Goal: Check status: Check status

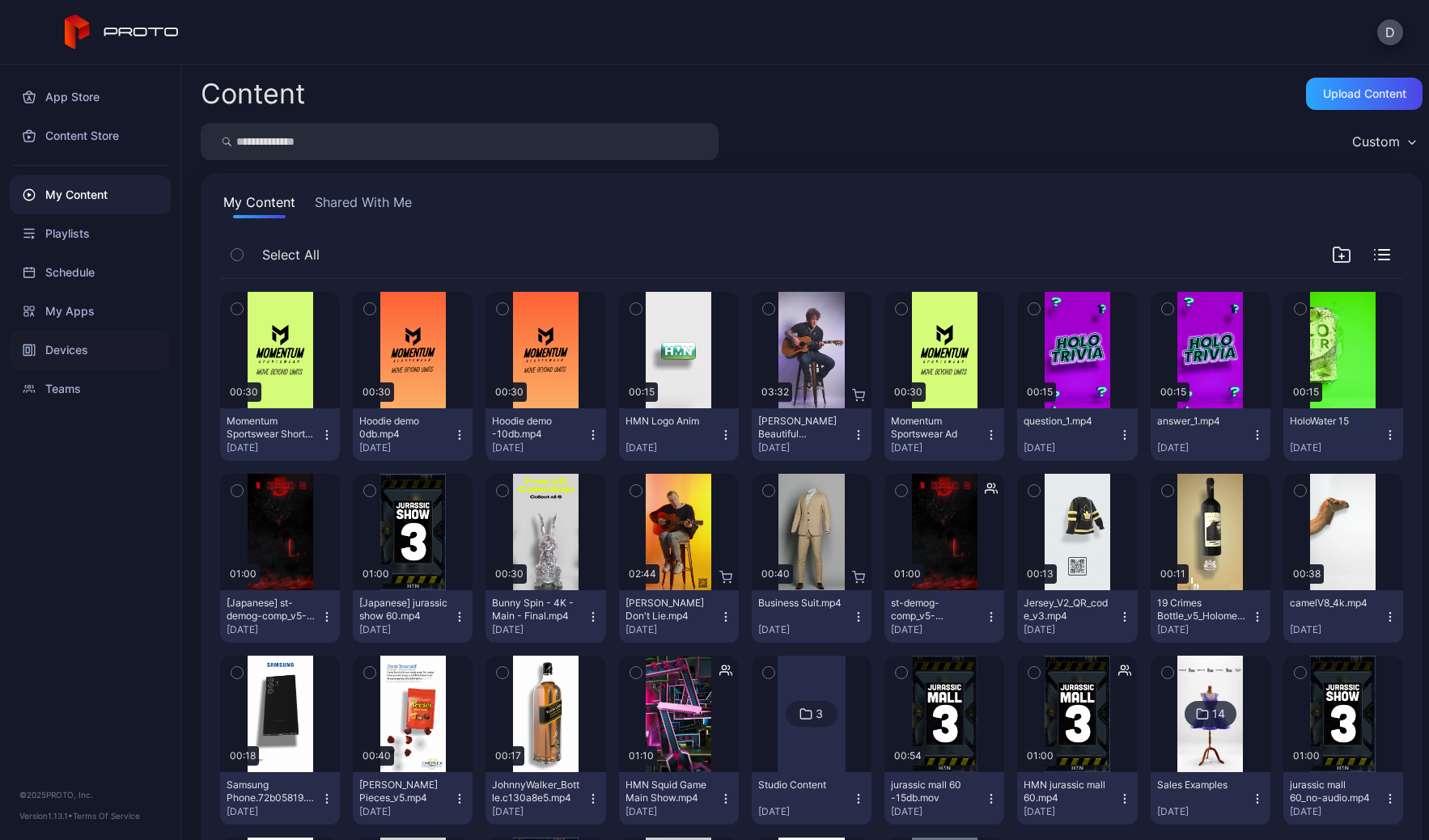
click at [72, 346] on div "Devices" at bounding box center [90, 351] width 161 height 39
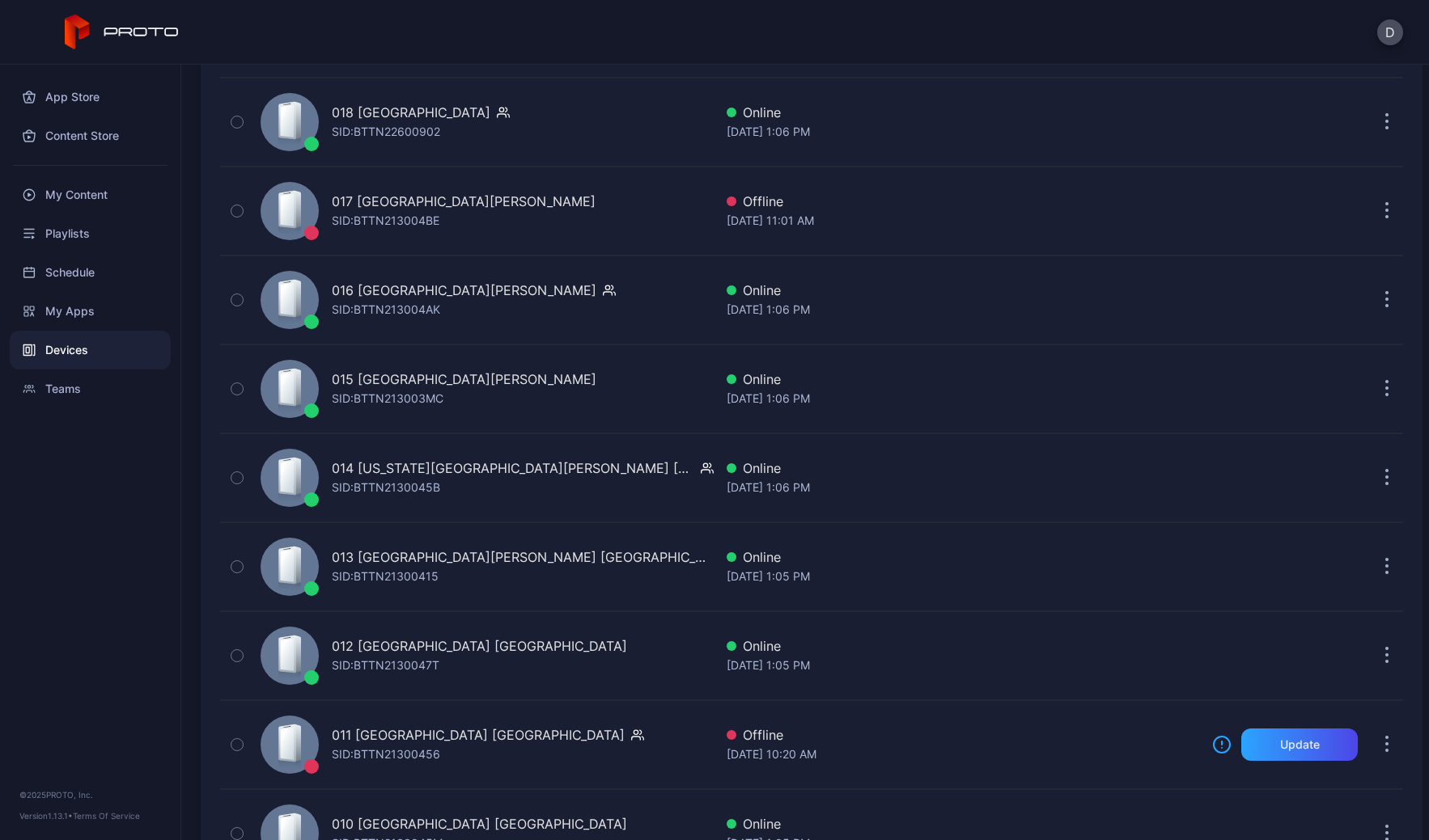
scroll to position [2710, 0]
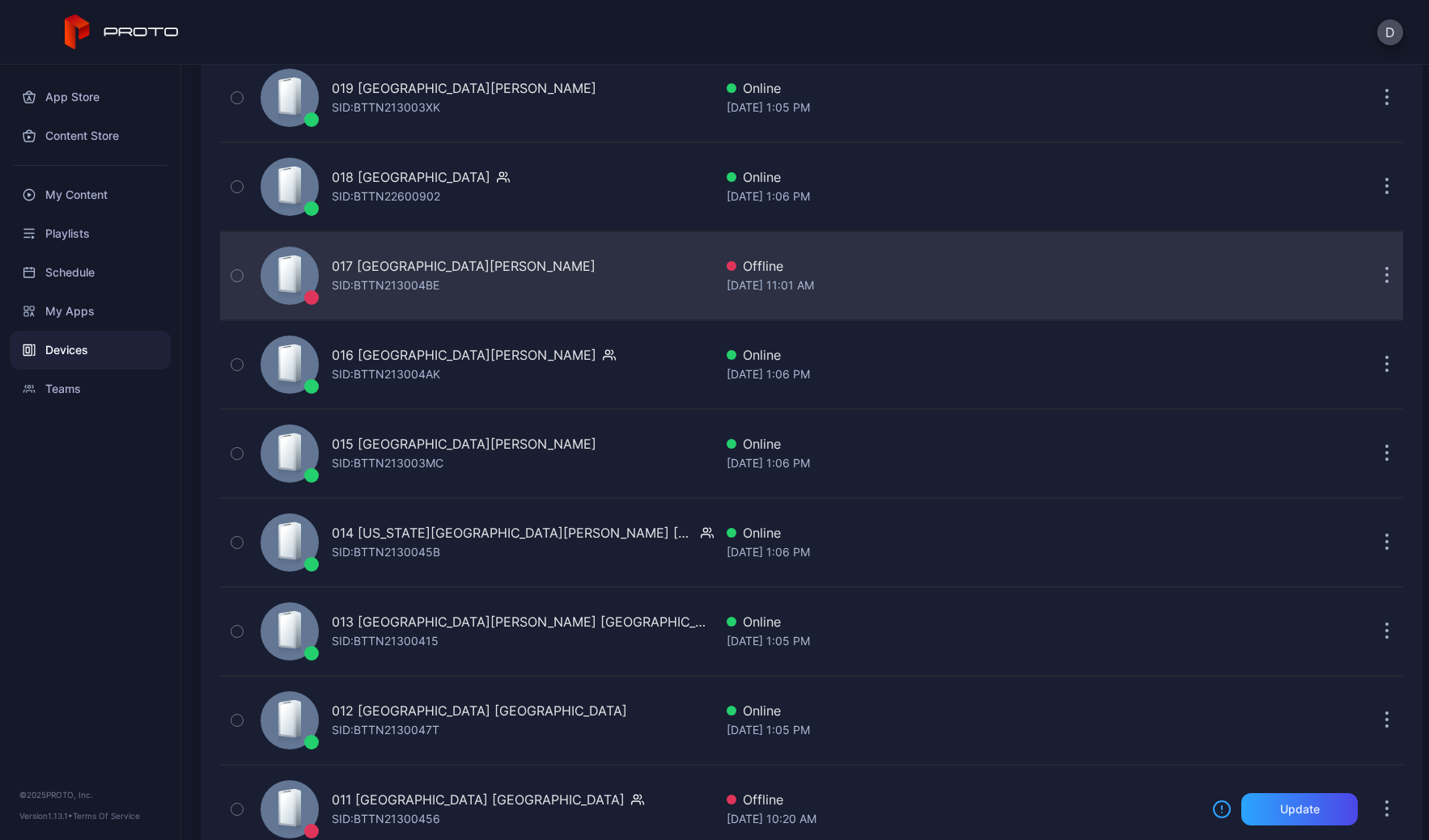
click at [564, 270] on div "017 Sawgrass [PERSON_NAME] [GEOGRAPHIC_DATA] [PERSON_NAME]: BTTN213004BE" at bounding box center [484, 275] width 459 height 81
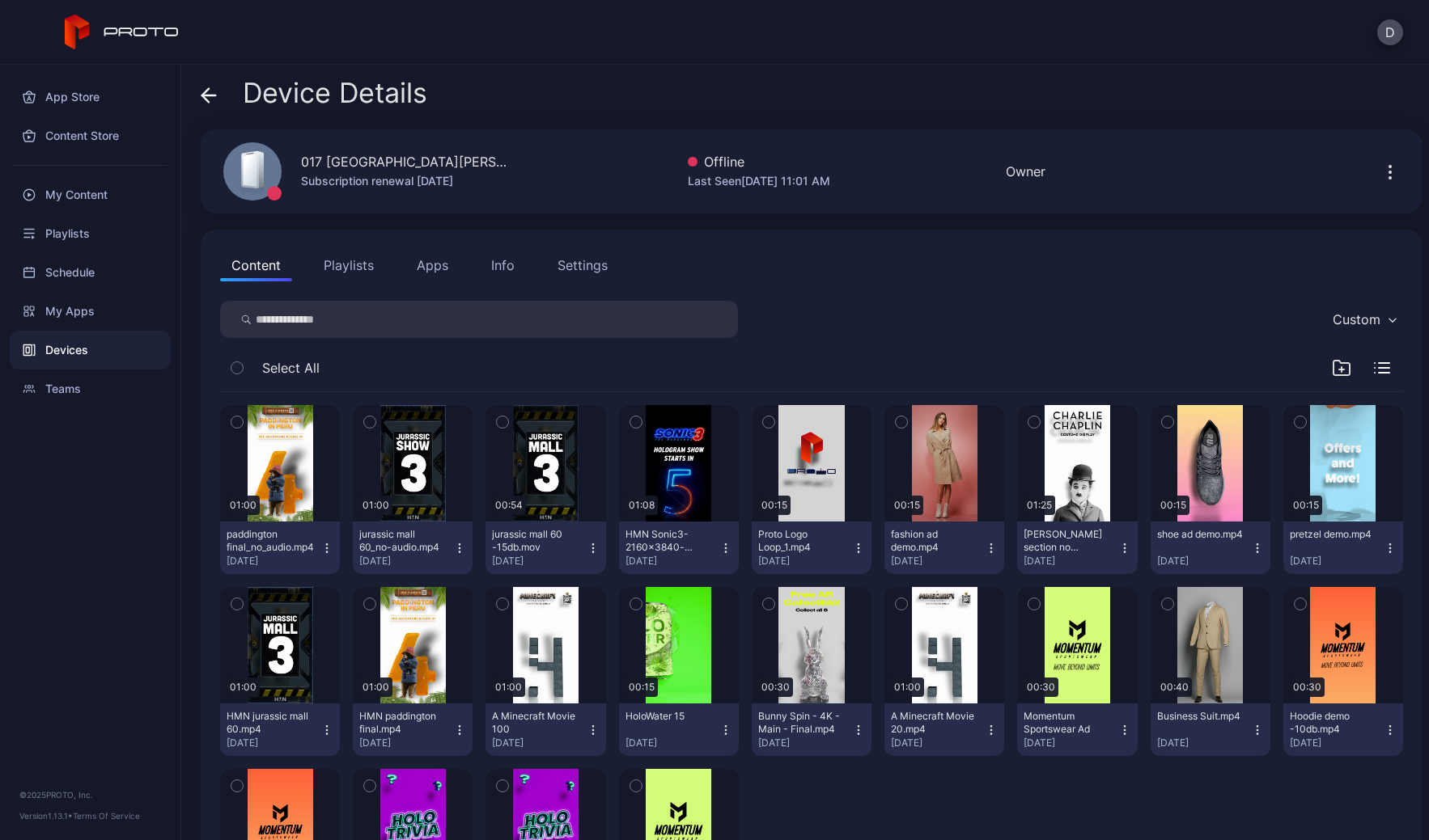
click at [211, 94] on icon at bounding box center [208, 96] width 16 height 16
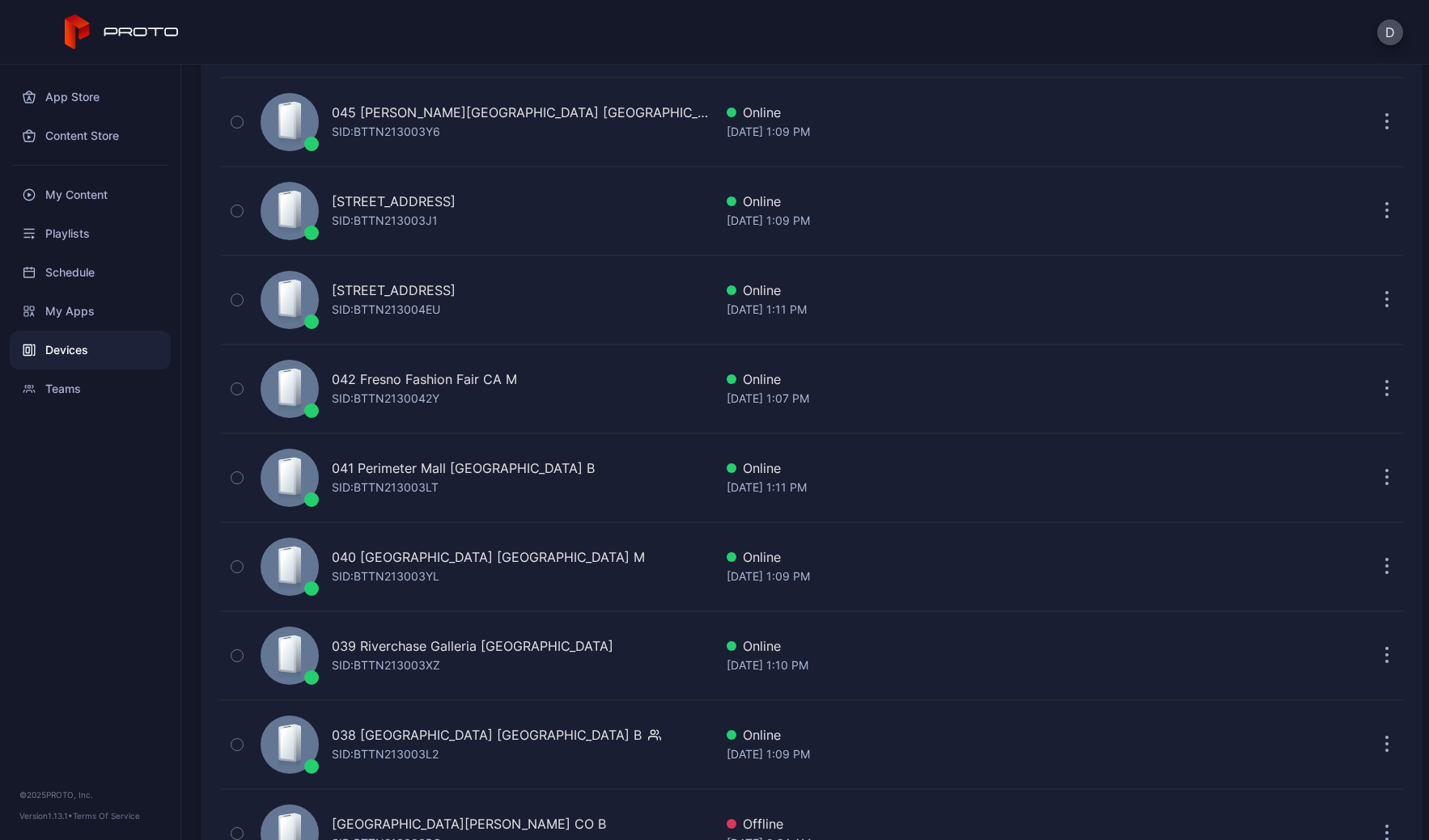
scroll to position [36, 0]
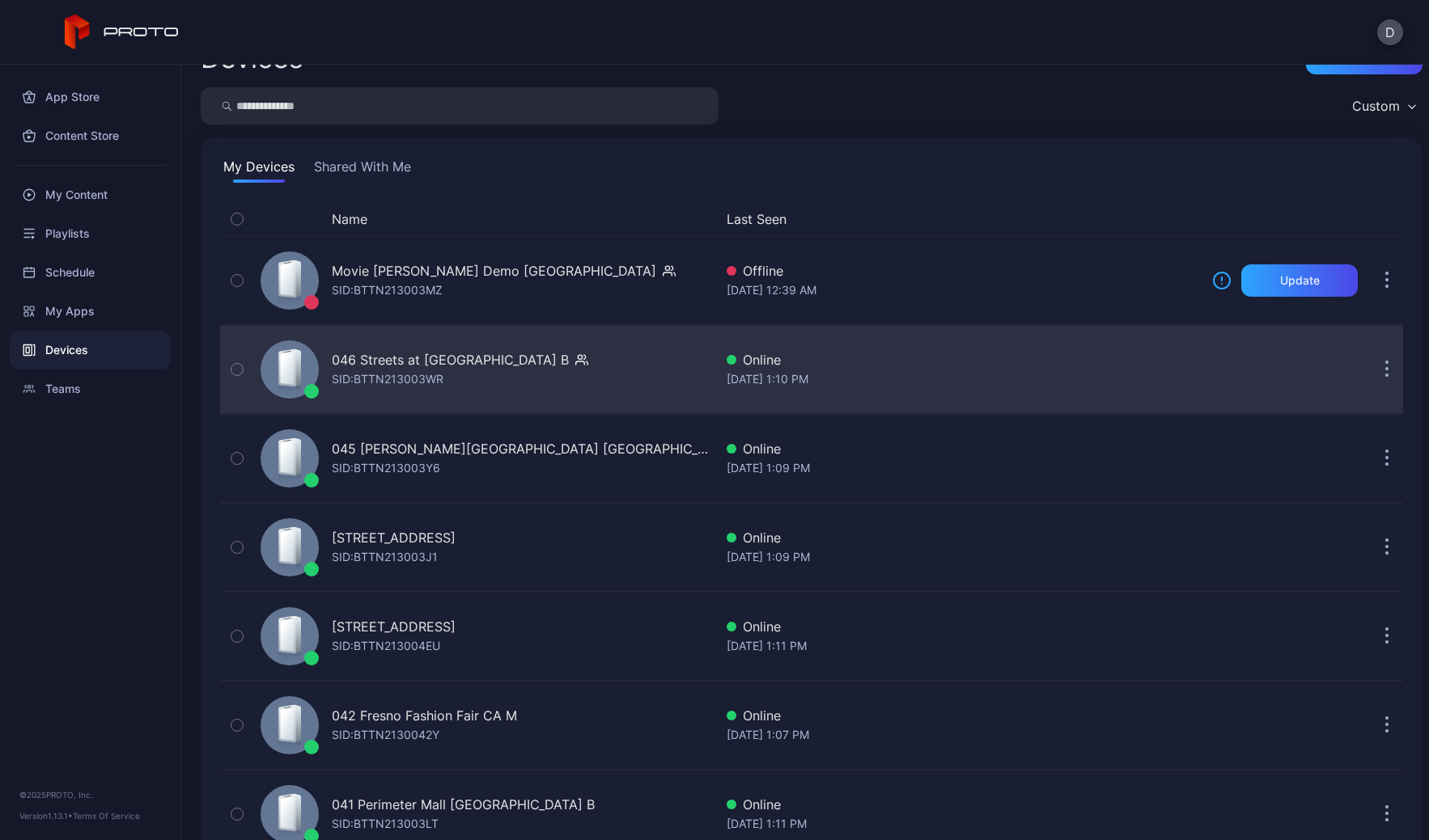
click at [441, 346] on div "046 Streets at [GEOGRAPHIC_DATA] B SID: BTTN213003WR" at bounding box center [484, 369] width 459 height 81
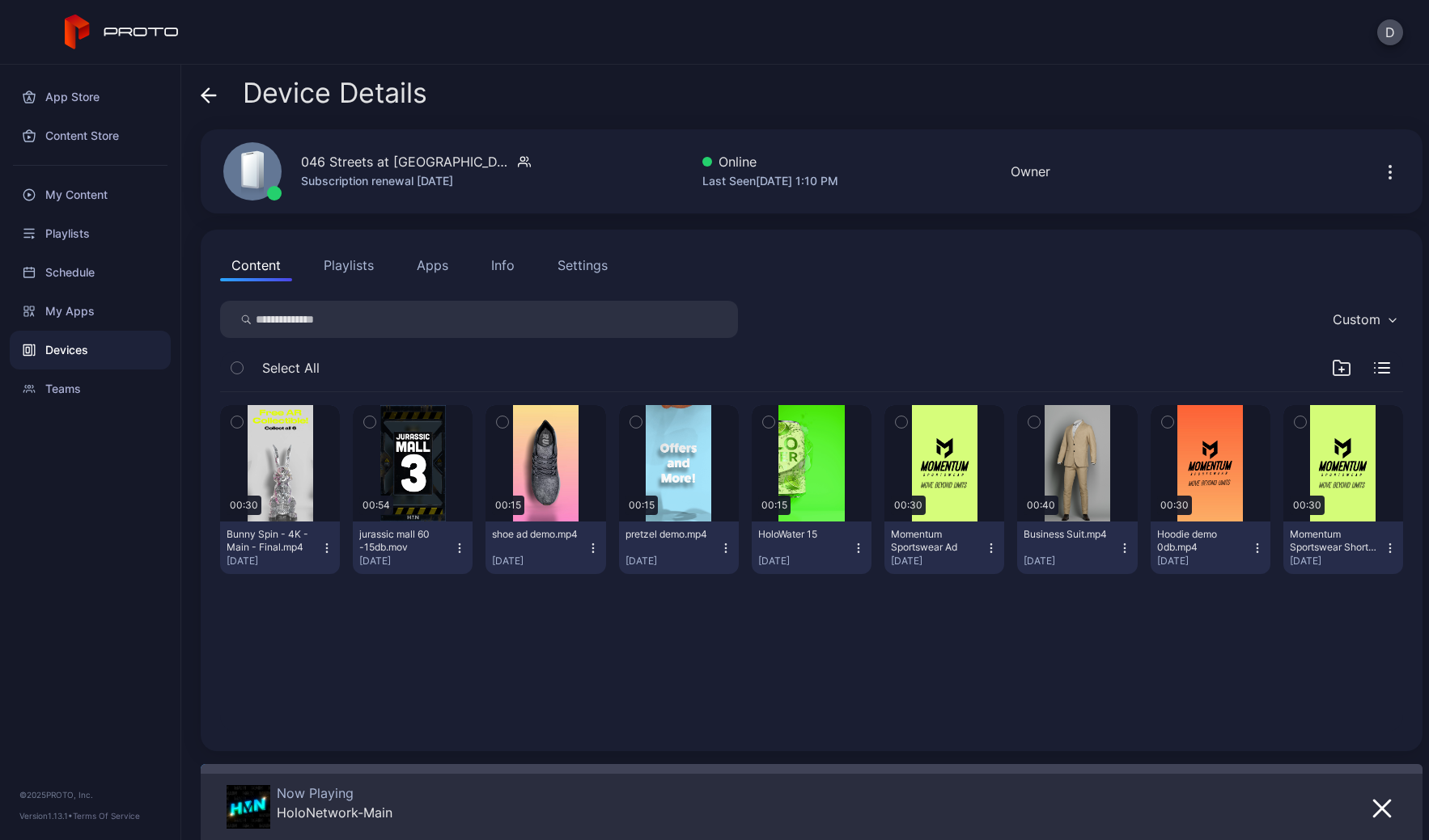
click at [207, 96] on icon at bounding box center [208, 96] width 14 height 0
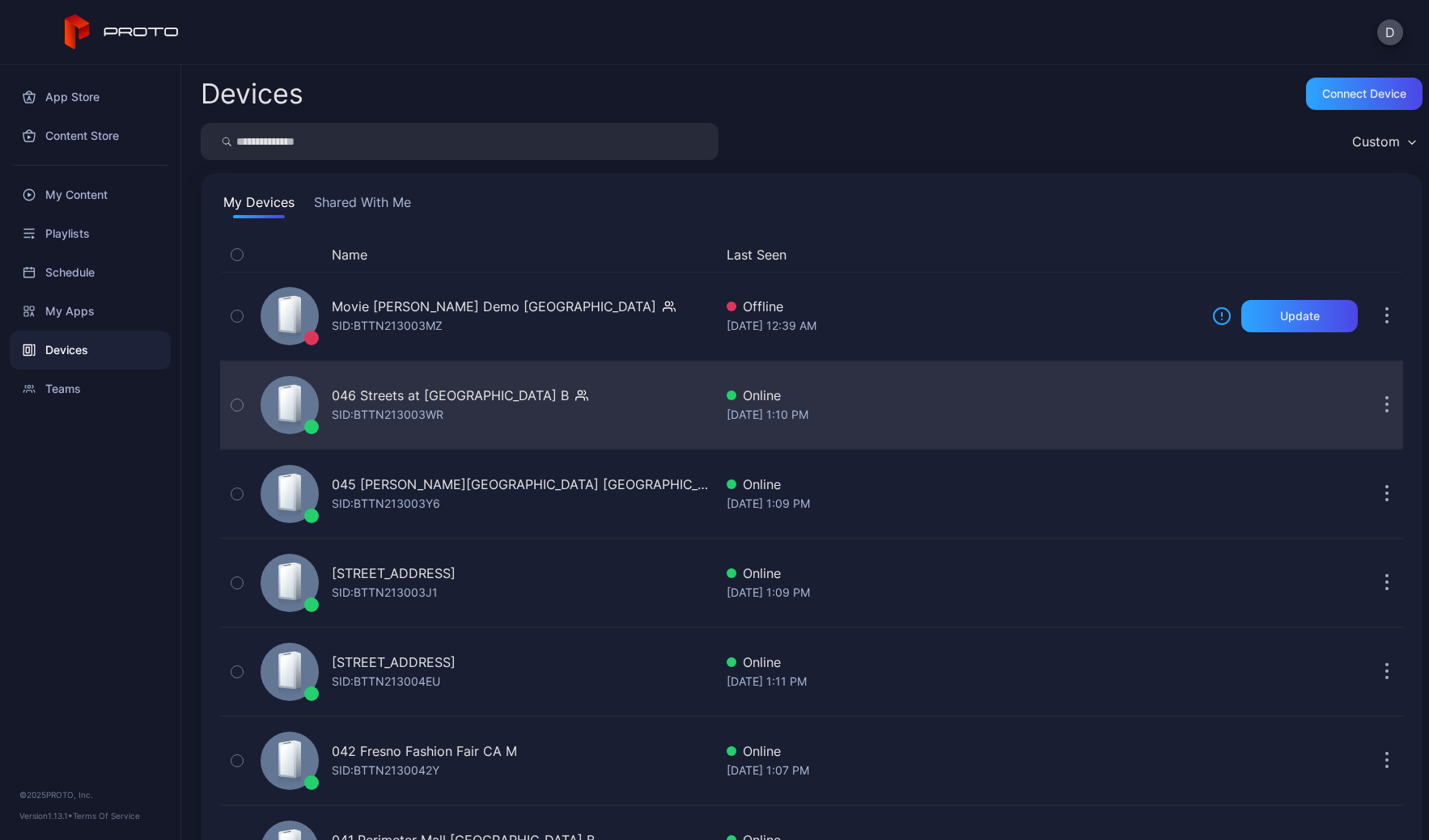
scroll to position [36, 0]
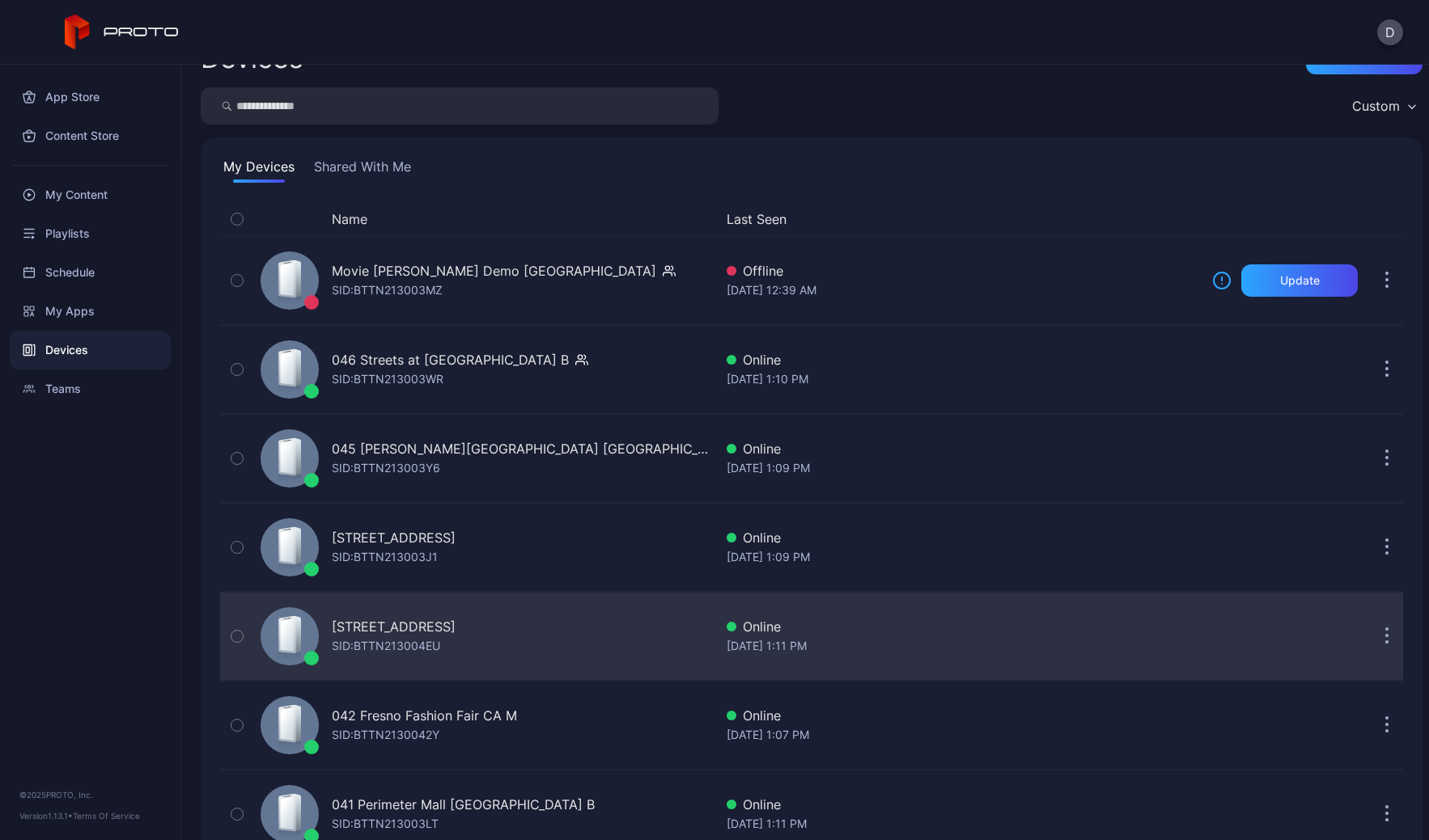
click at [436, 650] on div "SID: BTTN213004EU" at bounding box center [386, 646] width 109 height 20
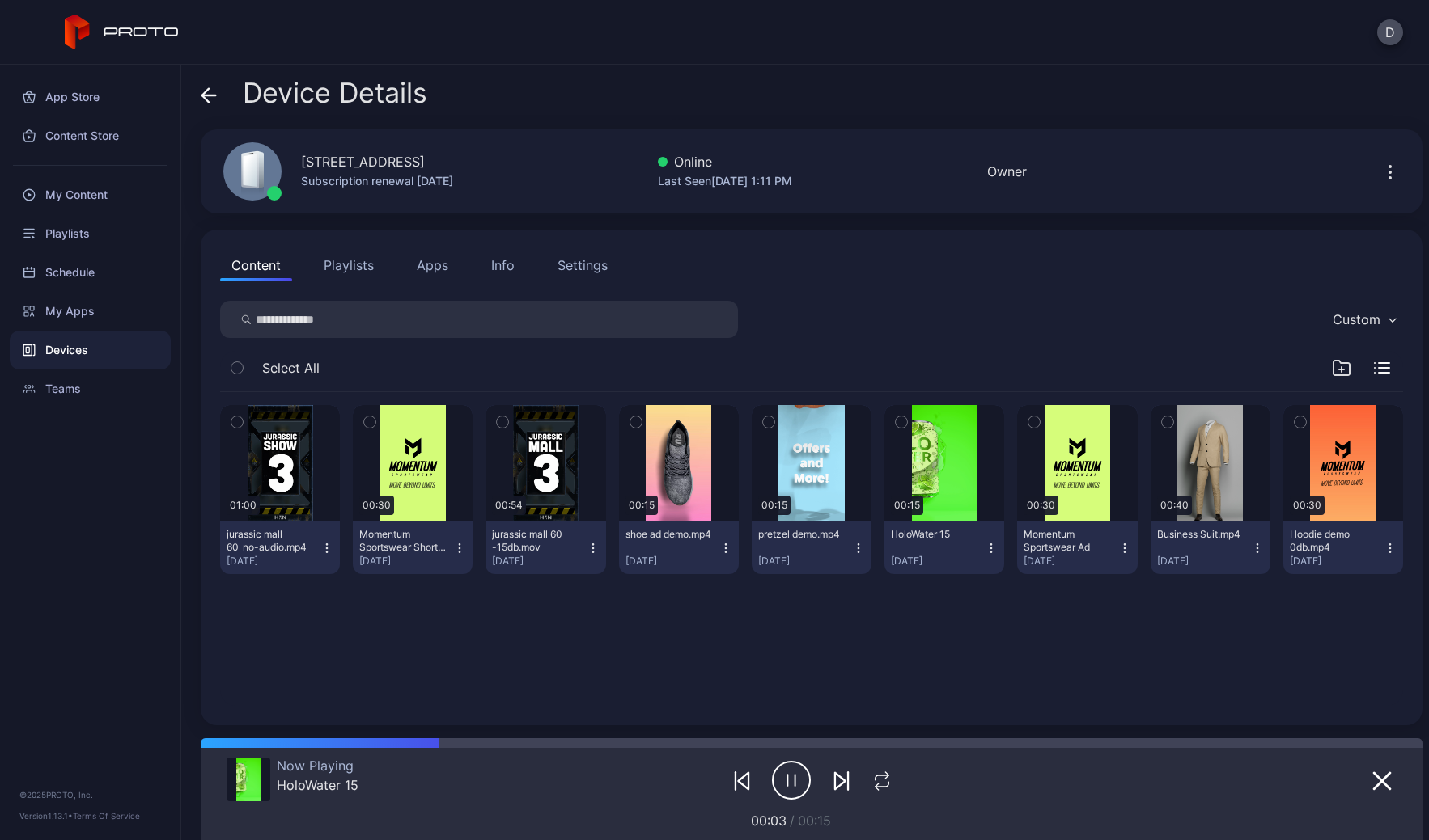
click at [203, 95] on icon at bounding box center [205, 95] width 7 height 14
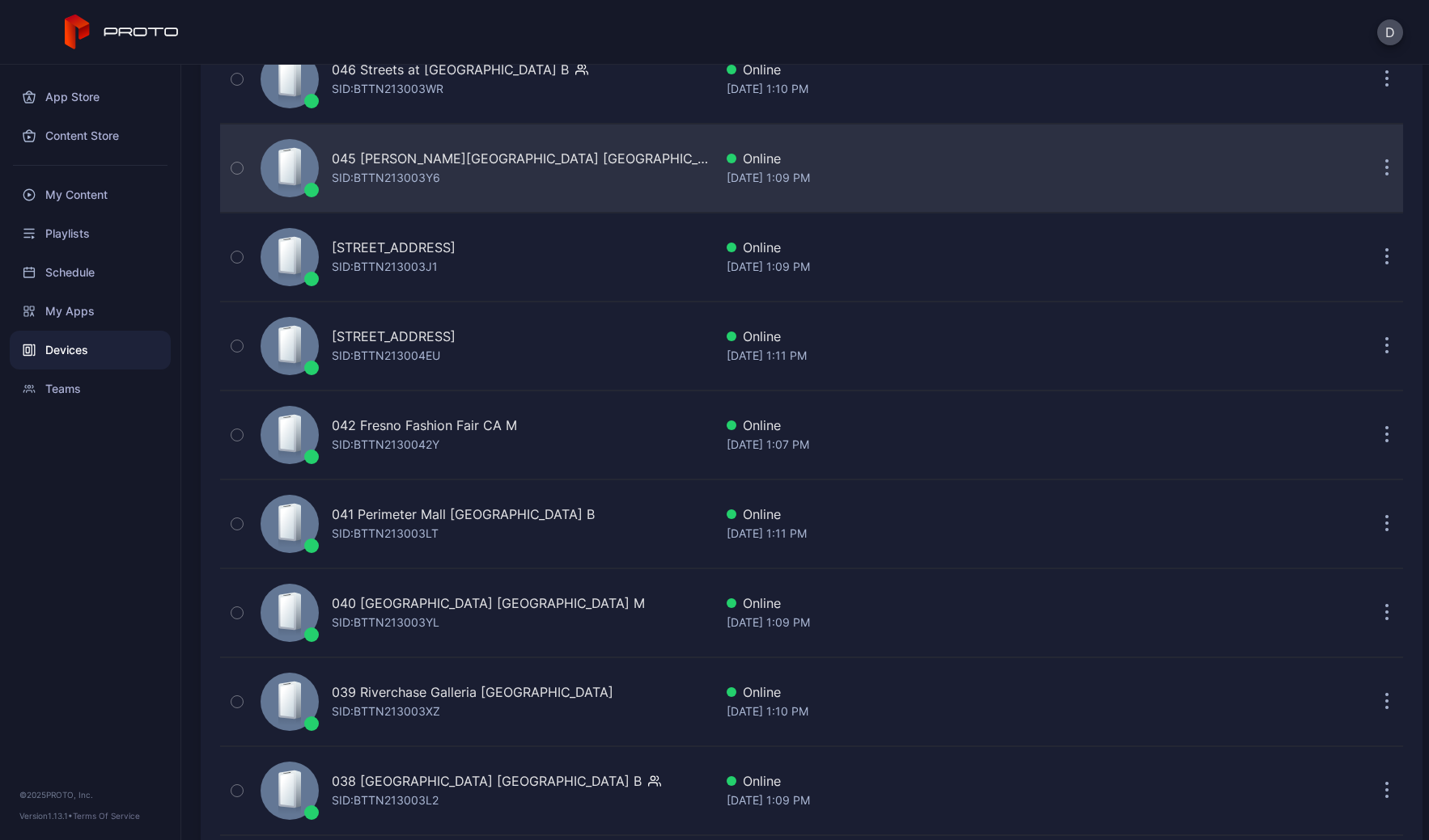
scroll to position [492, 0]
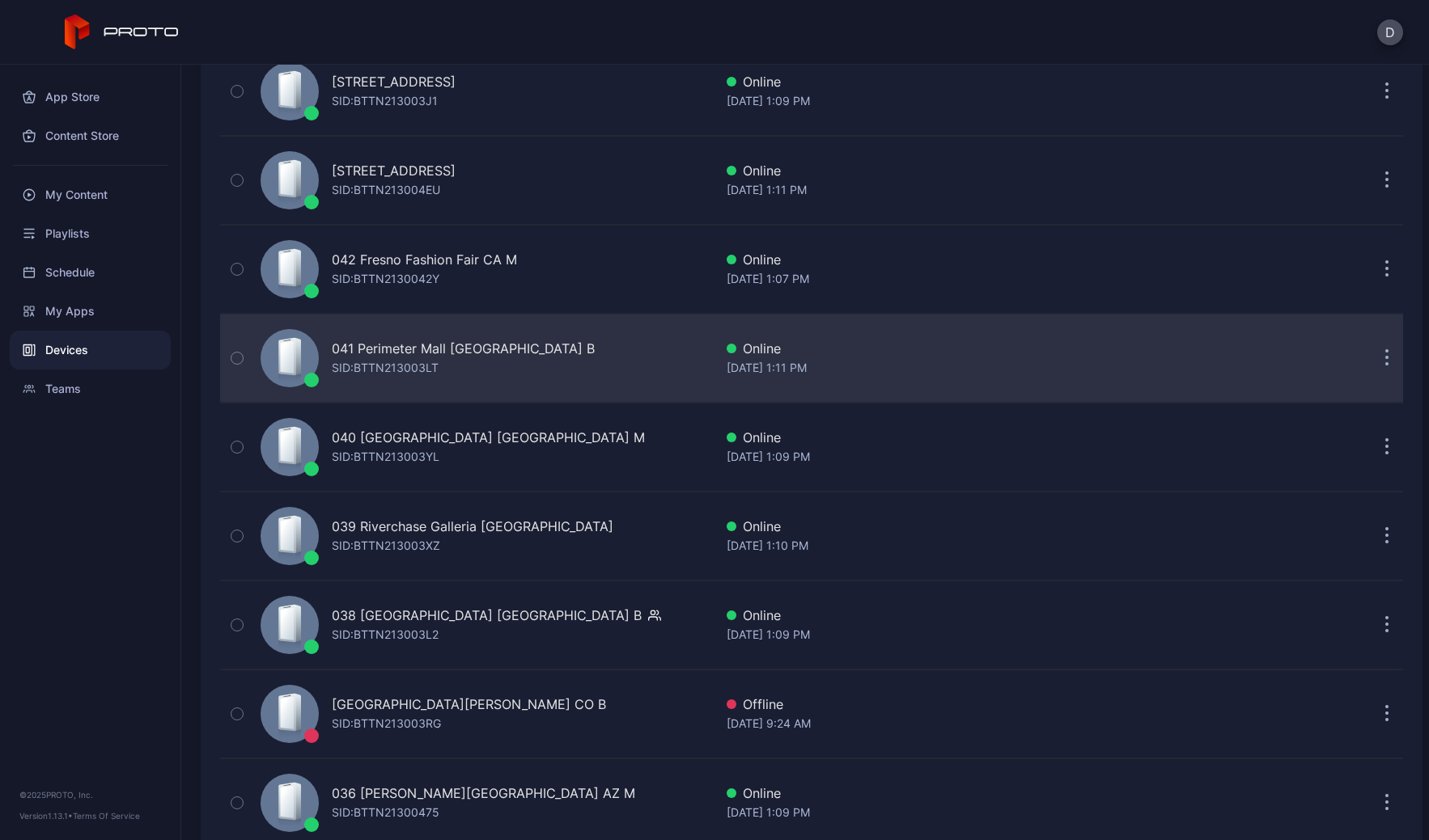
click at [382, 358] on div "SID: BTTN213003LT" at bounding box center [385, 368] width 107 height 20
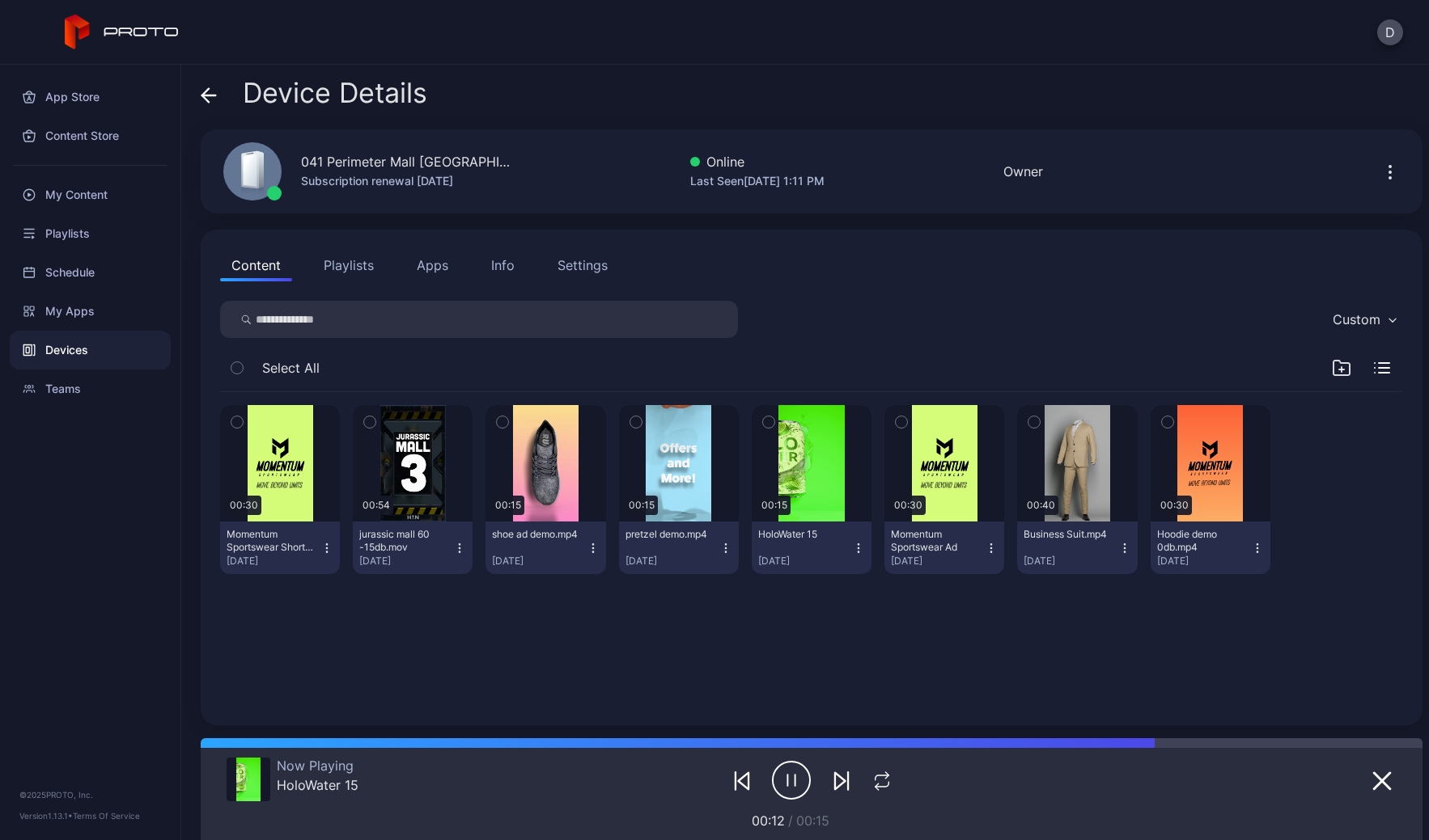
click at [210, 85] on span at bounding box center [208, 93] width 16 height 31
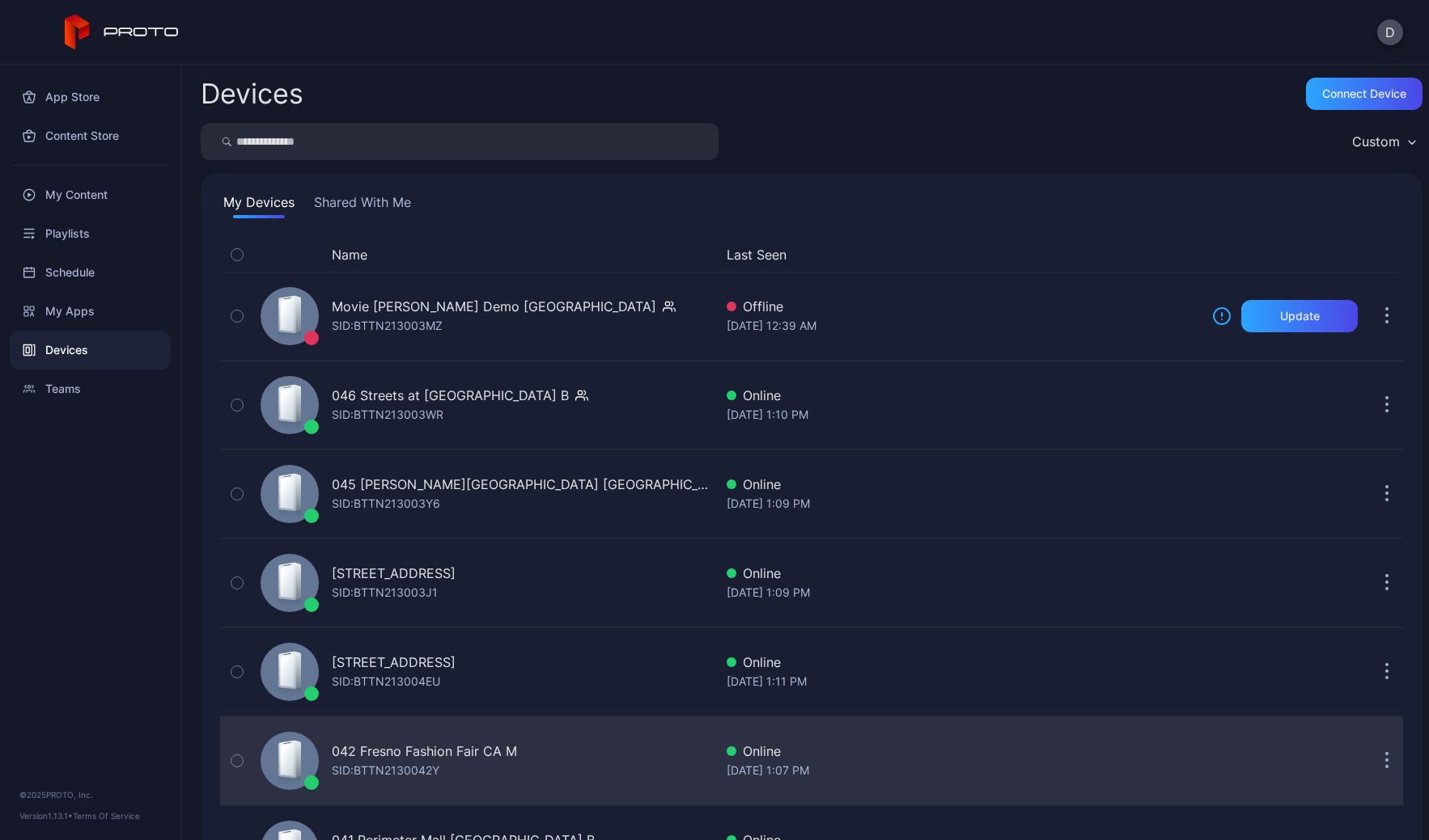
scroll to position [492, 0]
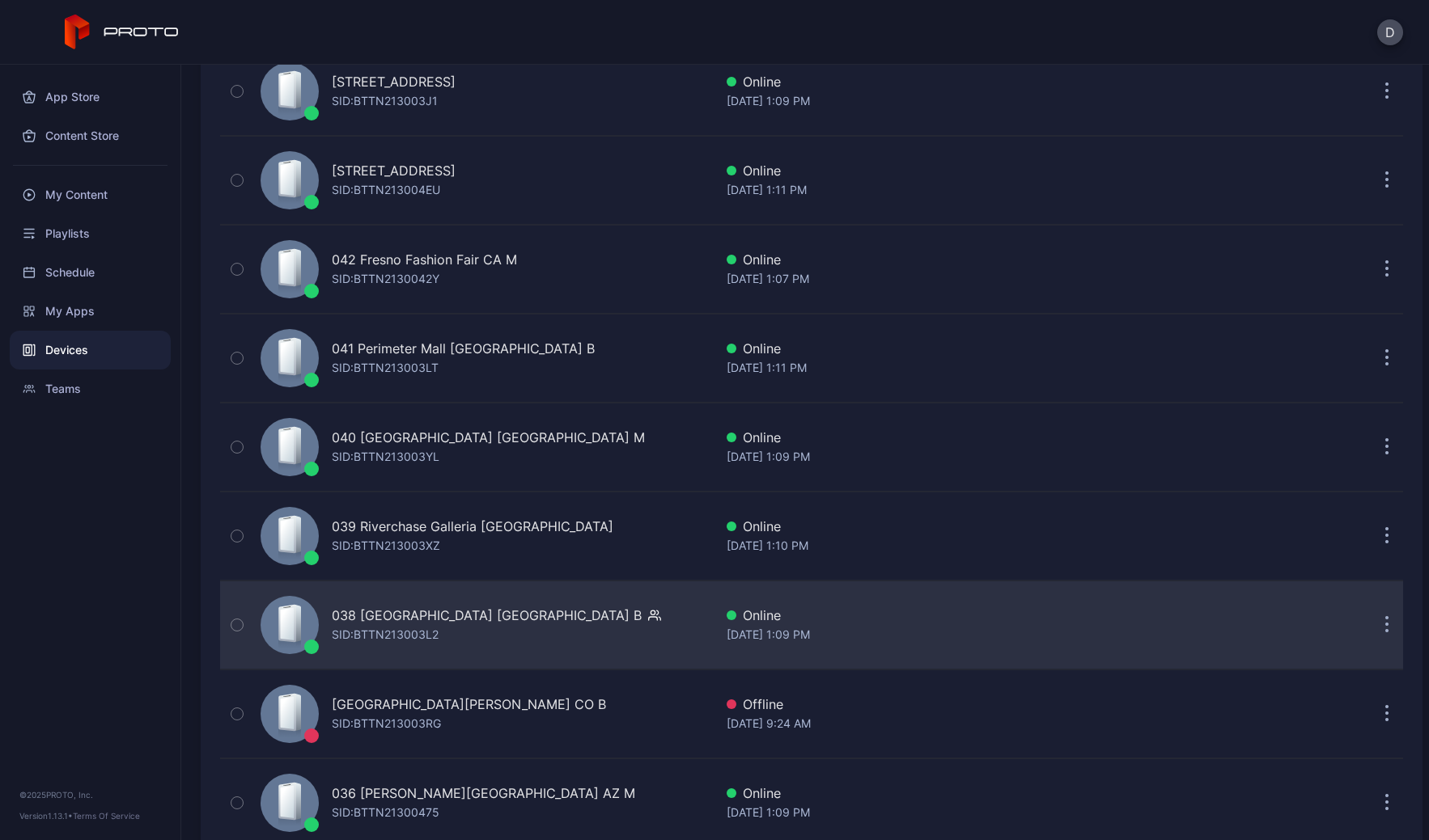
click at [459, 632] on div "038 [GEOGRAPHIC_DATA] WI B SID: BTTN213003L2" at bounding box center [496, 625] width 329 height 39
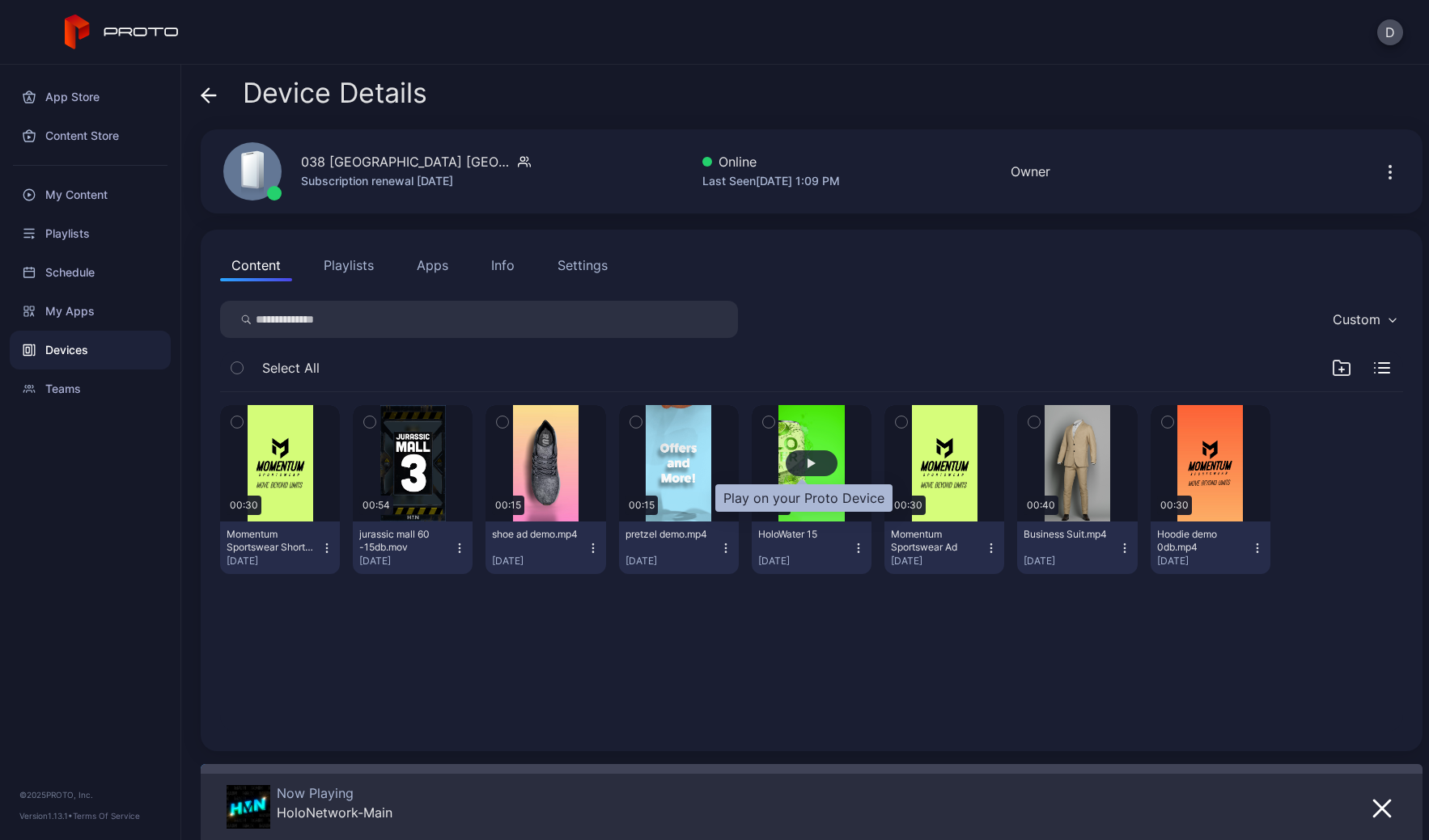
click at [808, 465] on div "button" at bounding box center [812, 463] width 8 height 10
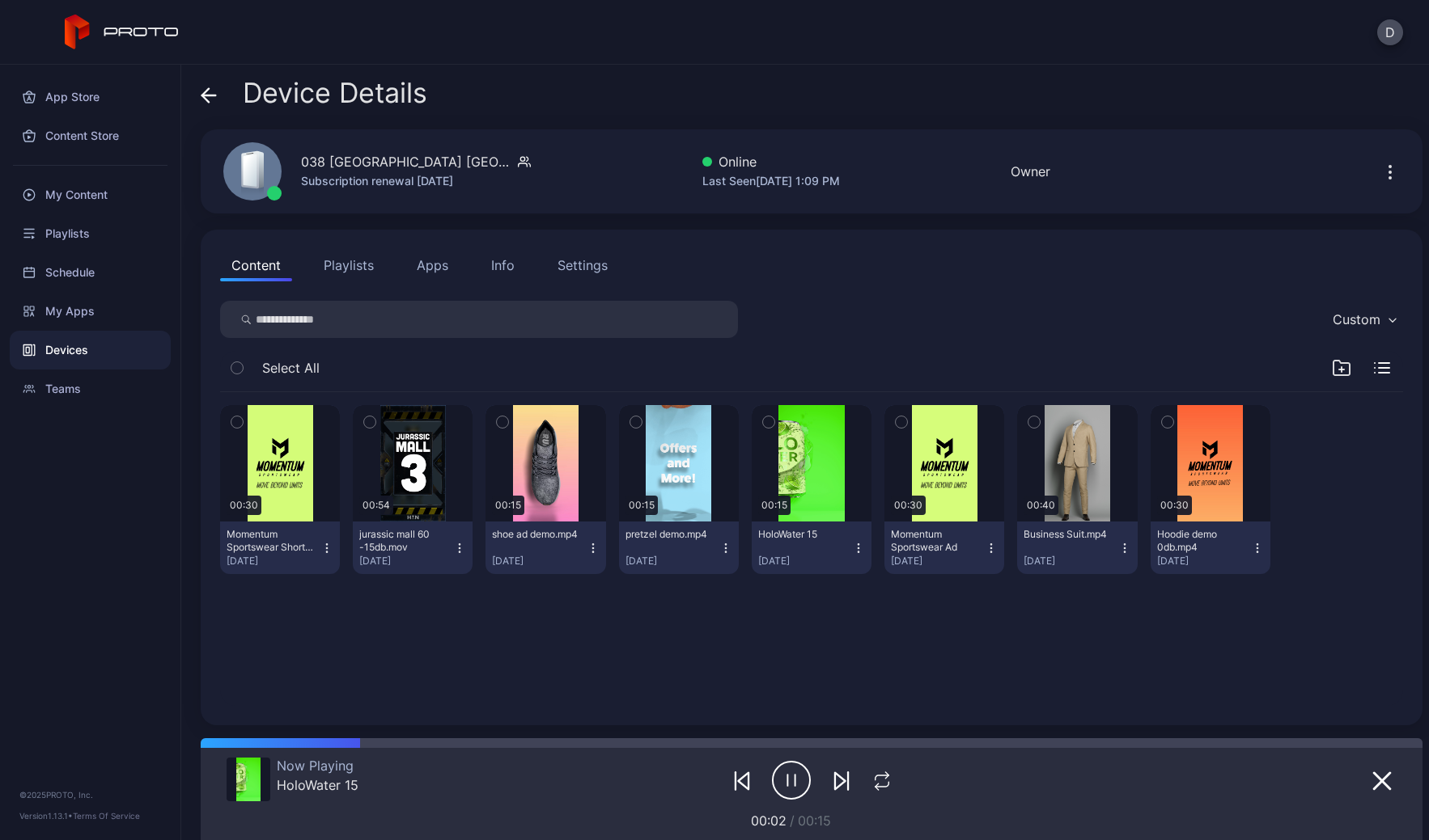
click at [437, 264] on button "Apps" at bounding box center [432, 266] width 54 height 33
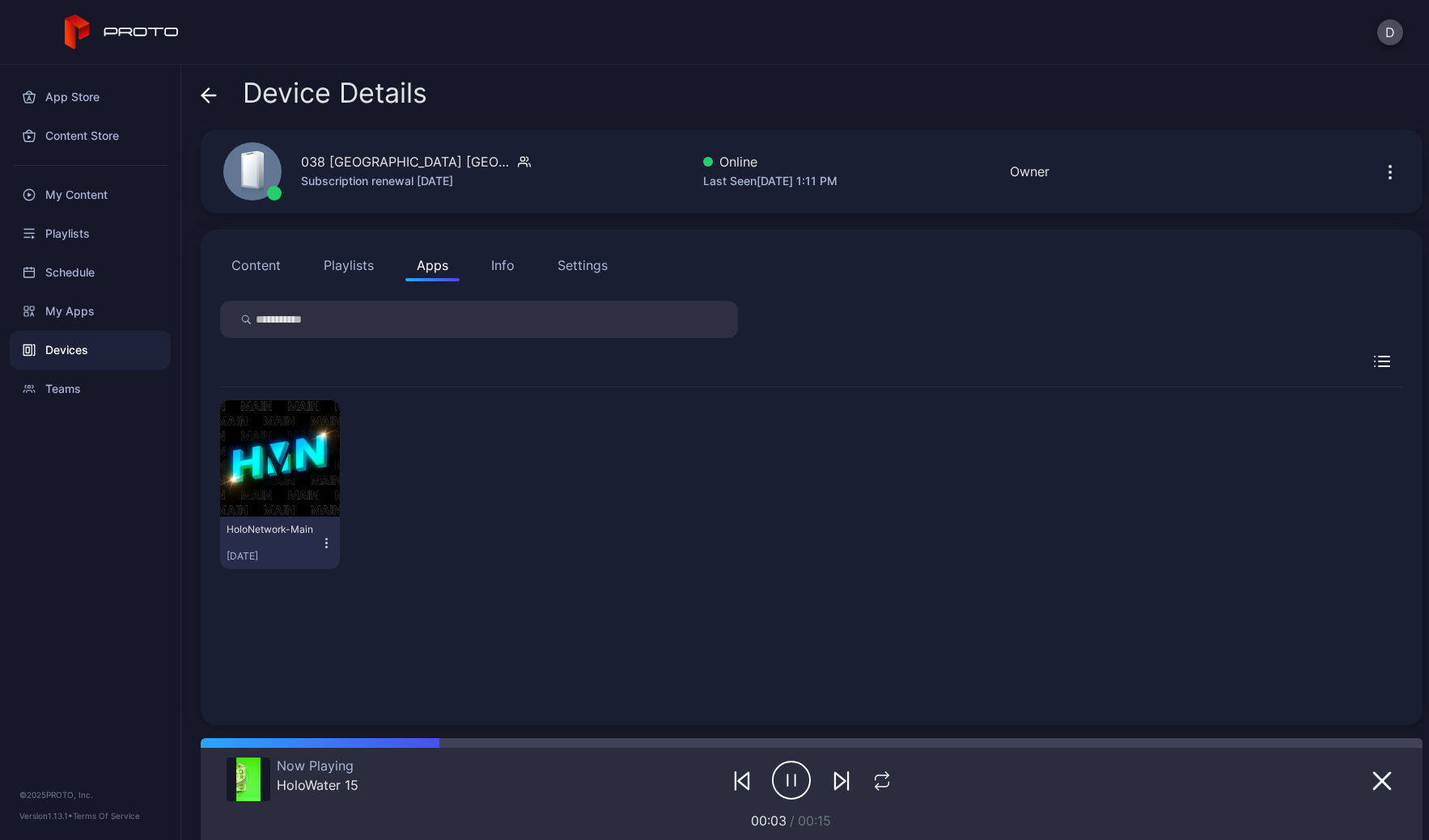
click at [326, 543] on icon "button" at bounding box center [326, 543] width 1 height 1
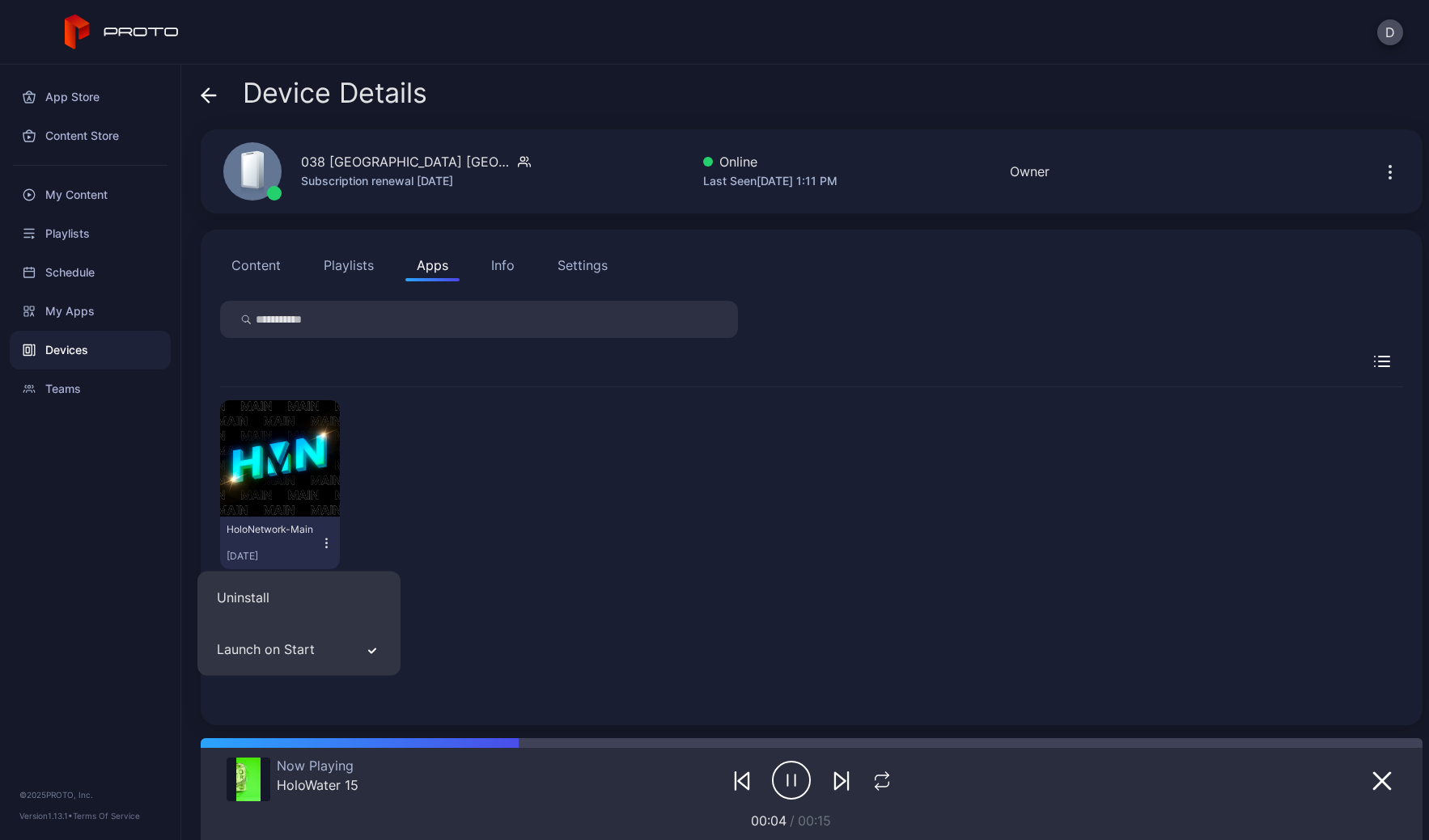
click at [358, 655] on button "Launch on Start" at bounding box center [299, 650] width 203 height 52
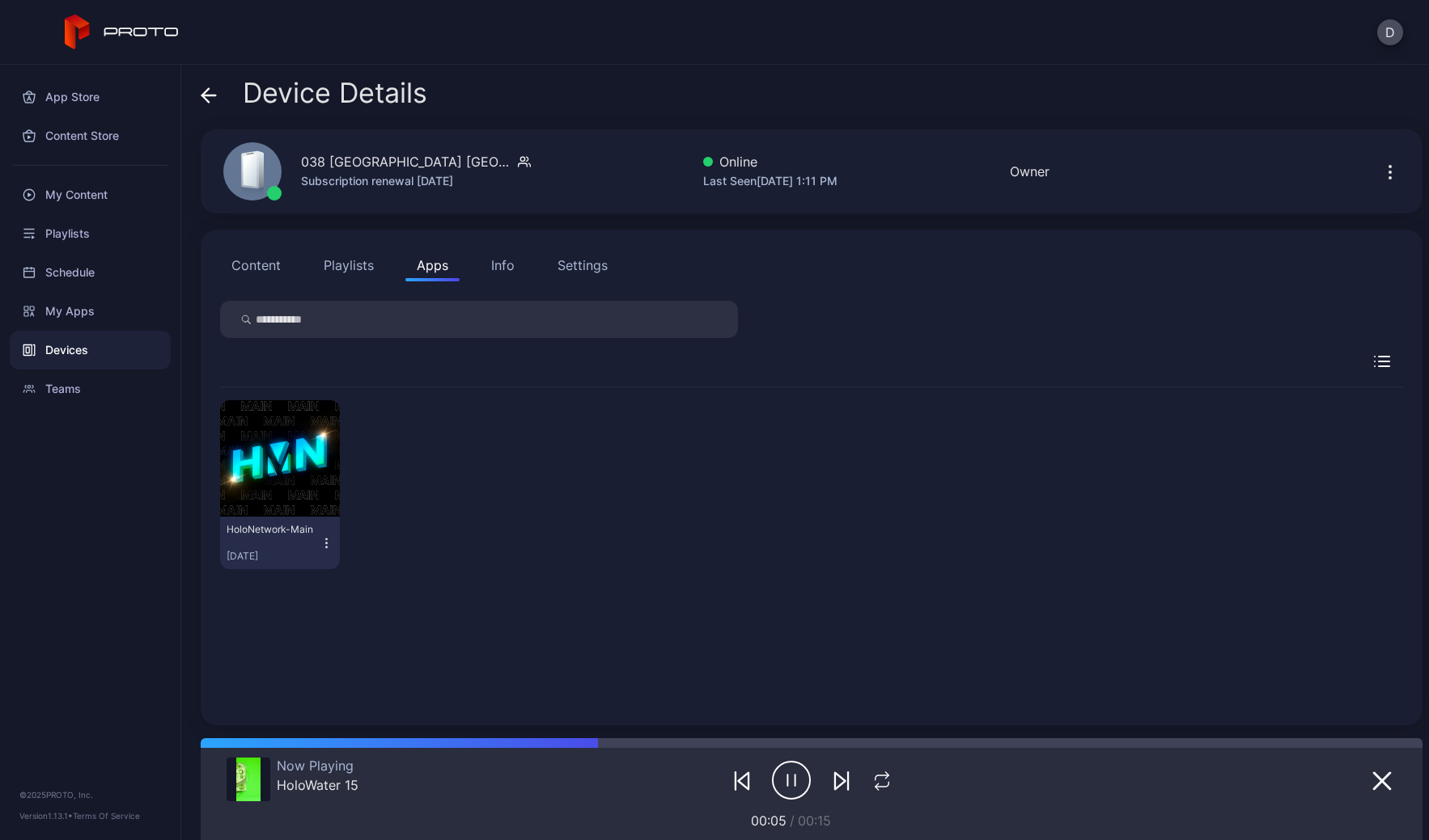
click at [203, 93] on icon at bounding box center [205, 95] width 7 height 14
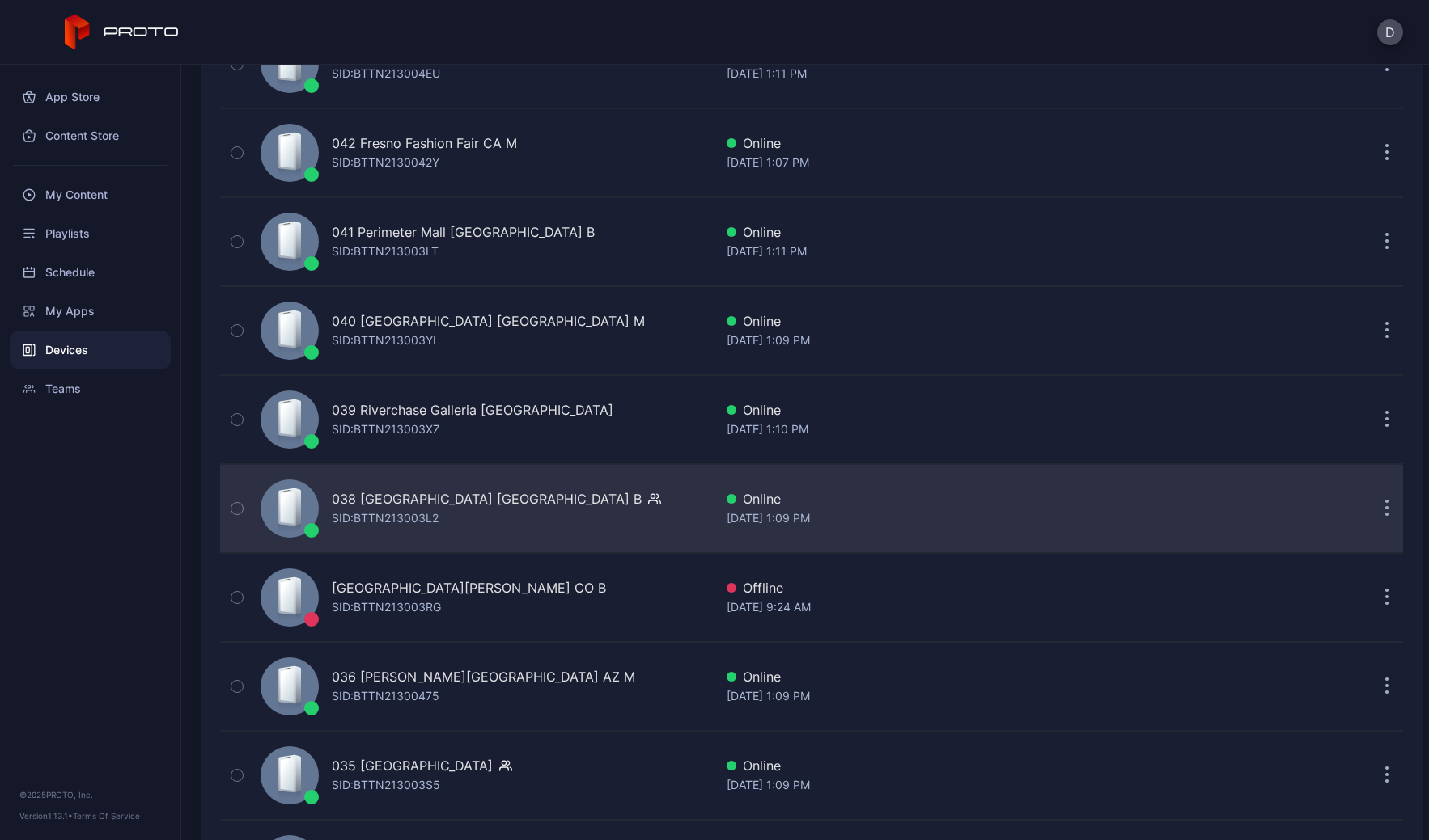
scroll to position [775, 0]
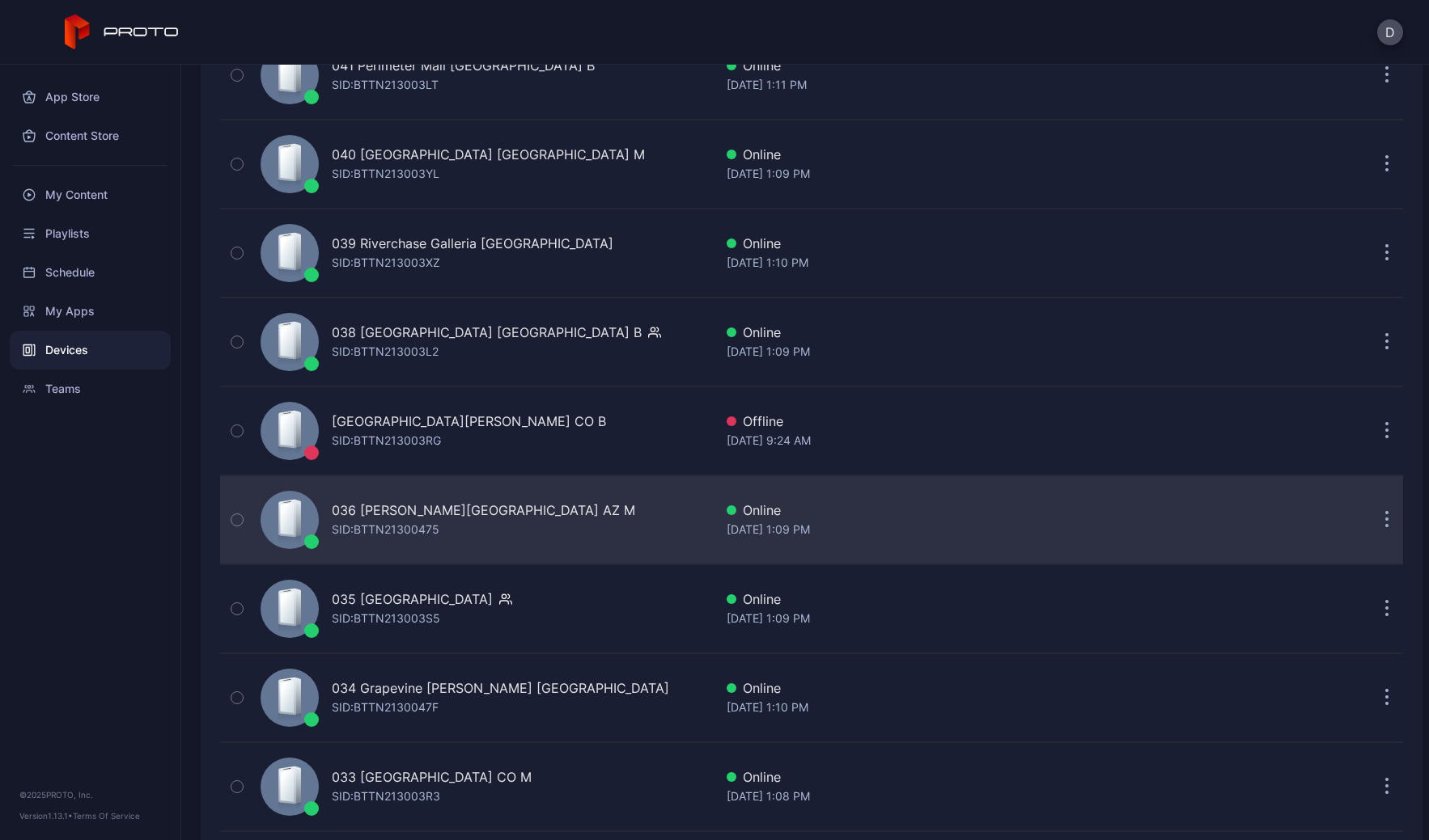
click at [406, 533] on div "SID: BTTN21300475" at bounding box center [386, 529] width 108 height 20
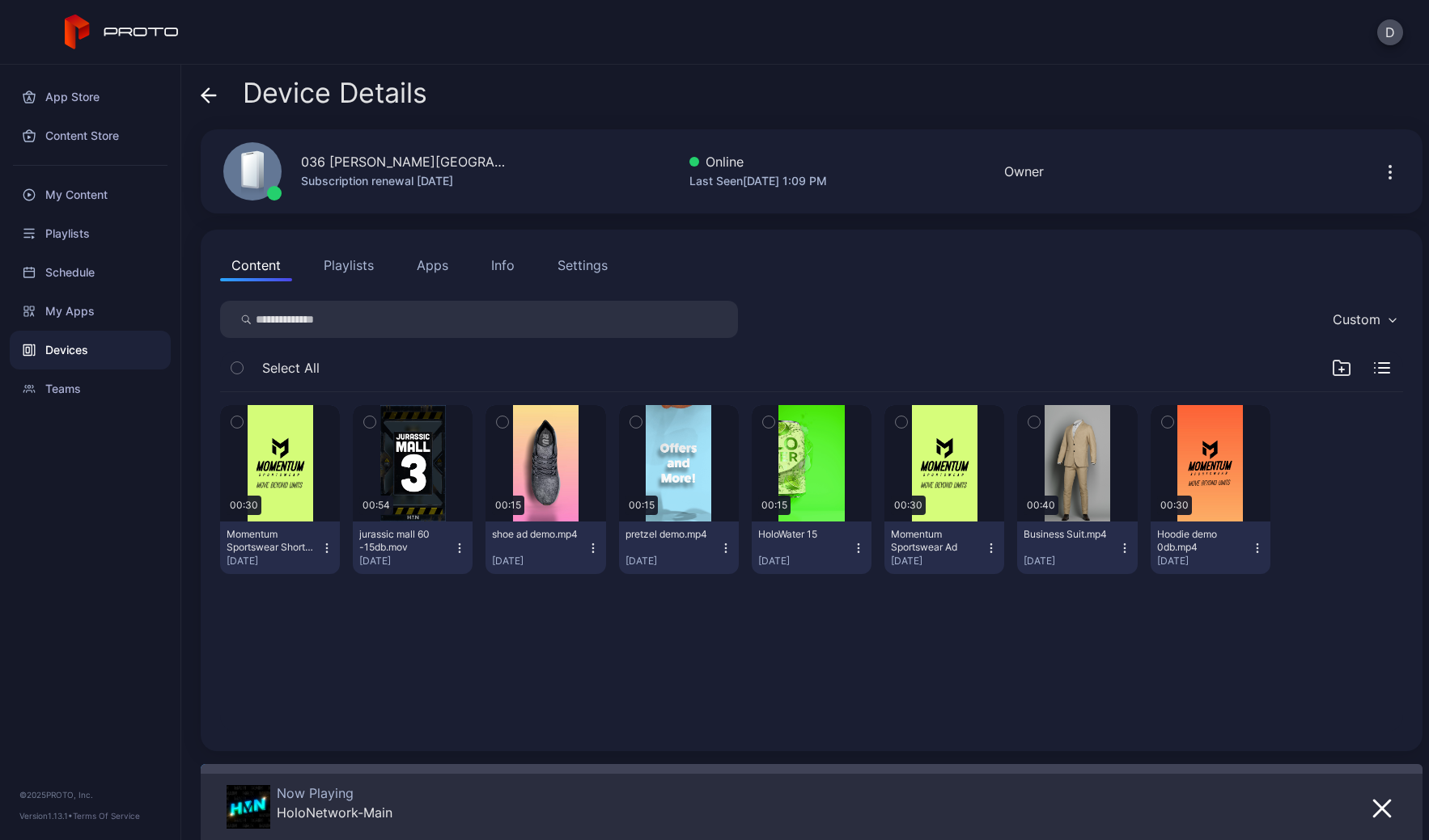
click at [211, 96] on icon at bounding box center [208, 96] width 14 height 0
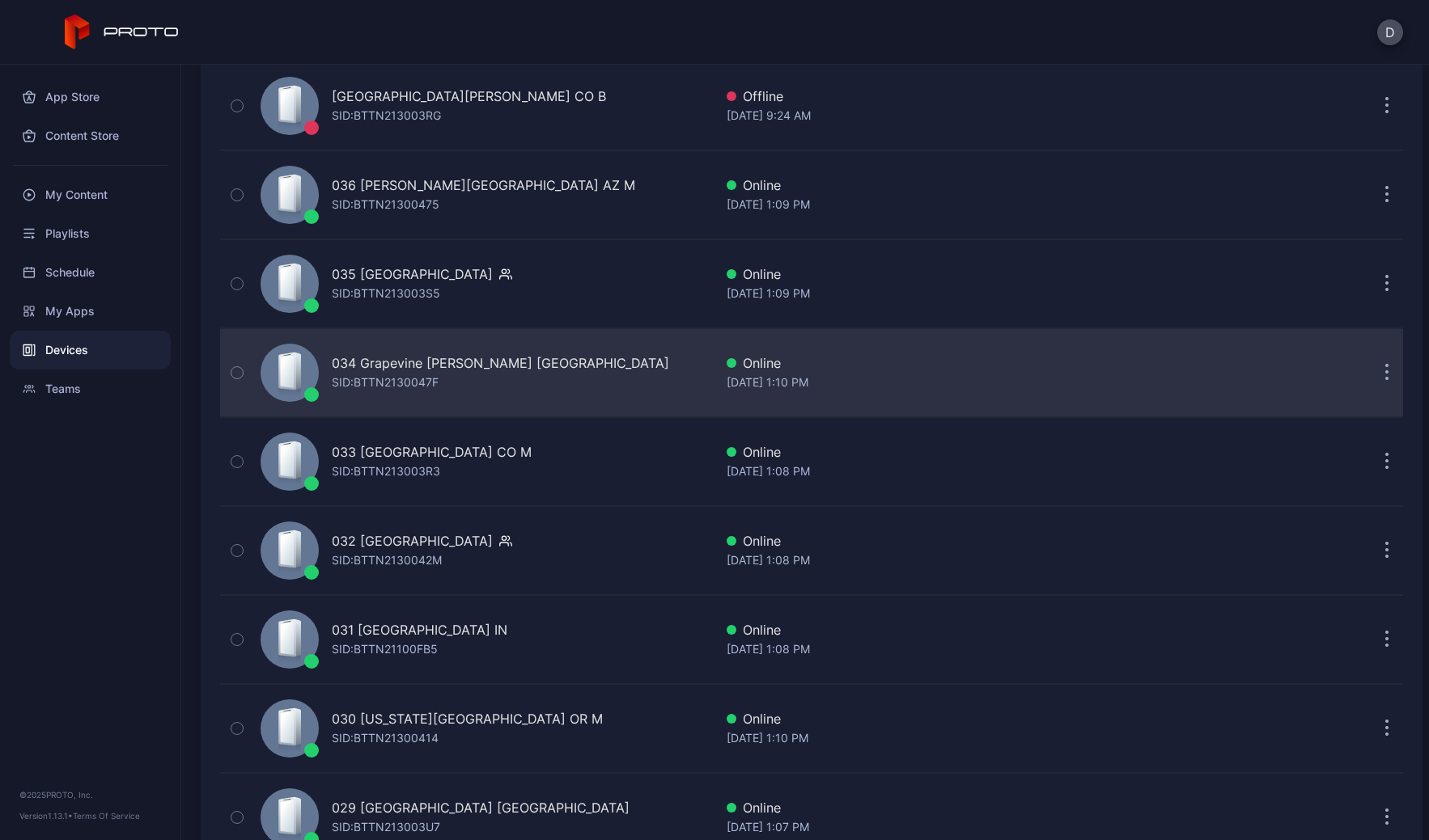
scroll to position [1111, 0]
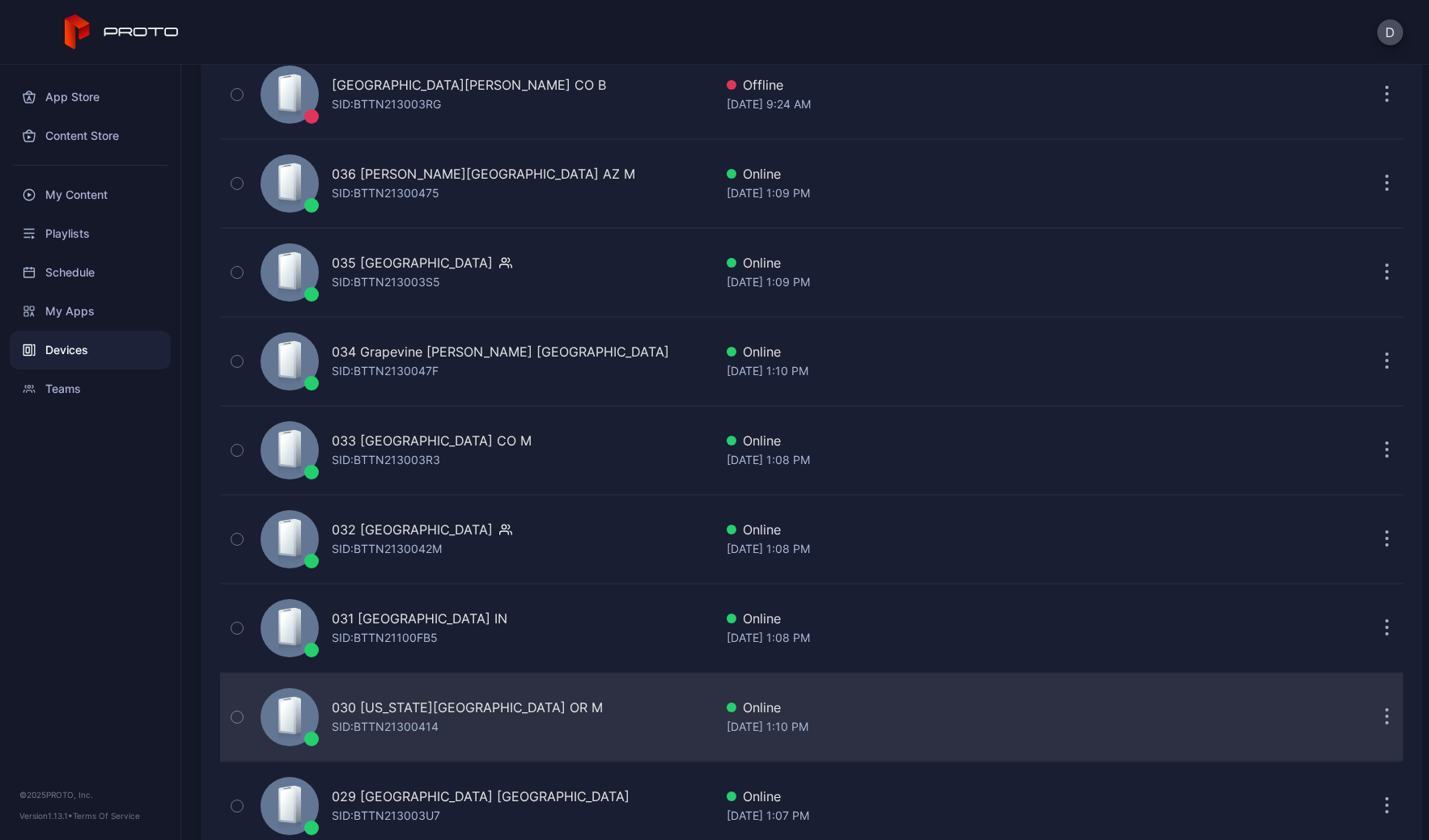
click at [564, 718] on div "030 [US_STATE][GEOGRAPHIC_DATA] OR M SID: BTTN21300414" at bounding box center [484, 717] width 459 height 81
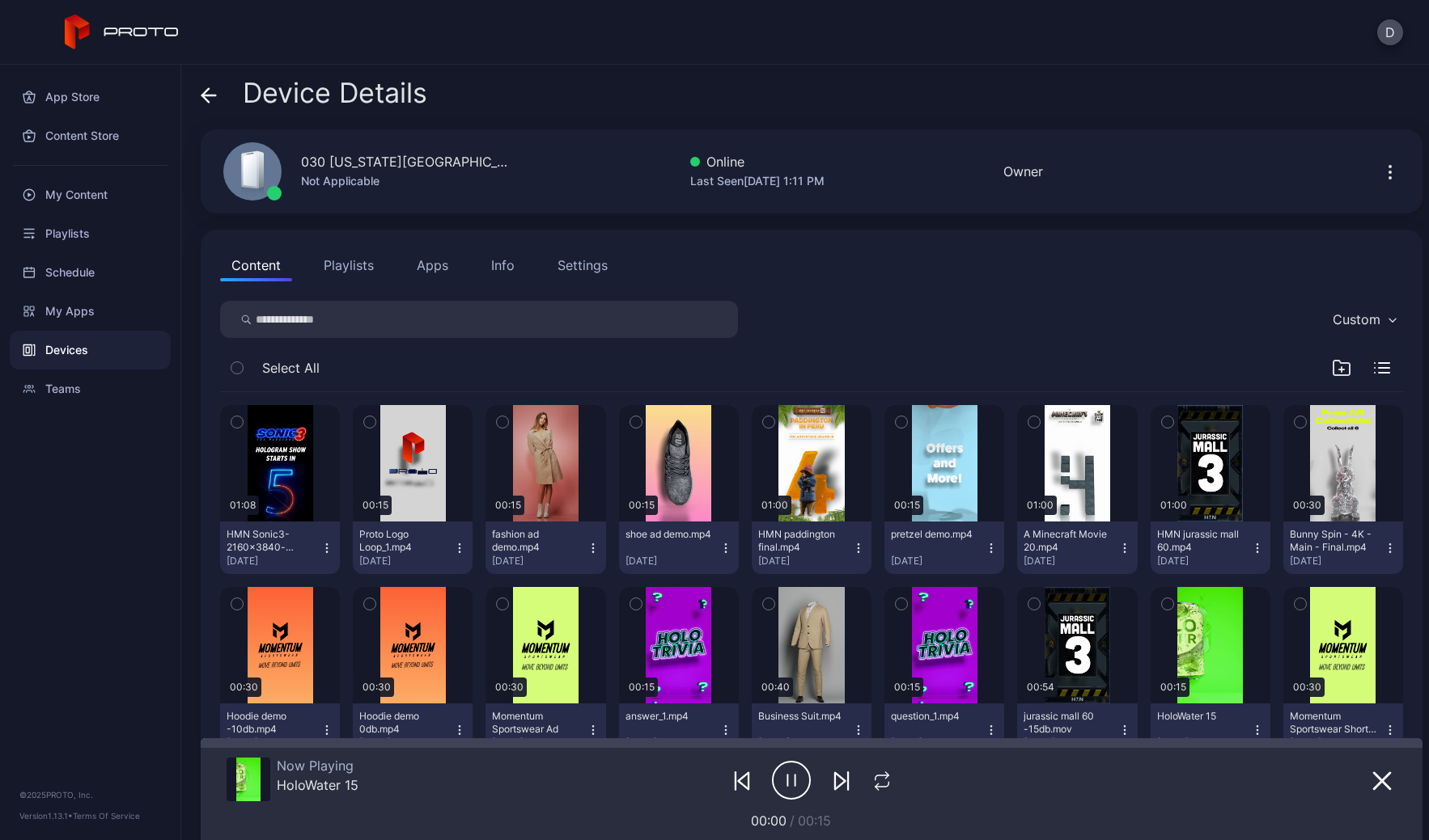
click at [206, 97] on icon at bounding box center [208, 96] width 16 height 16
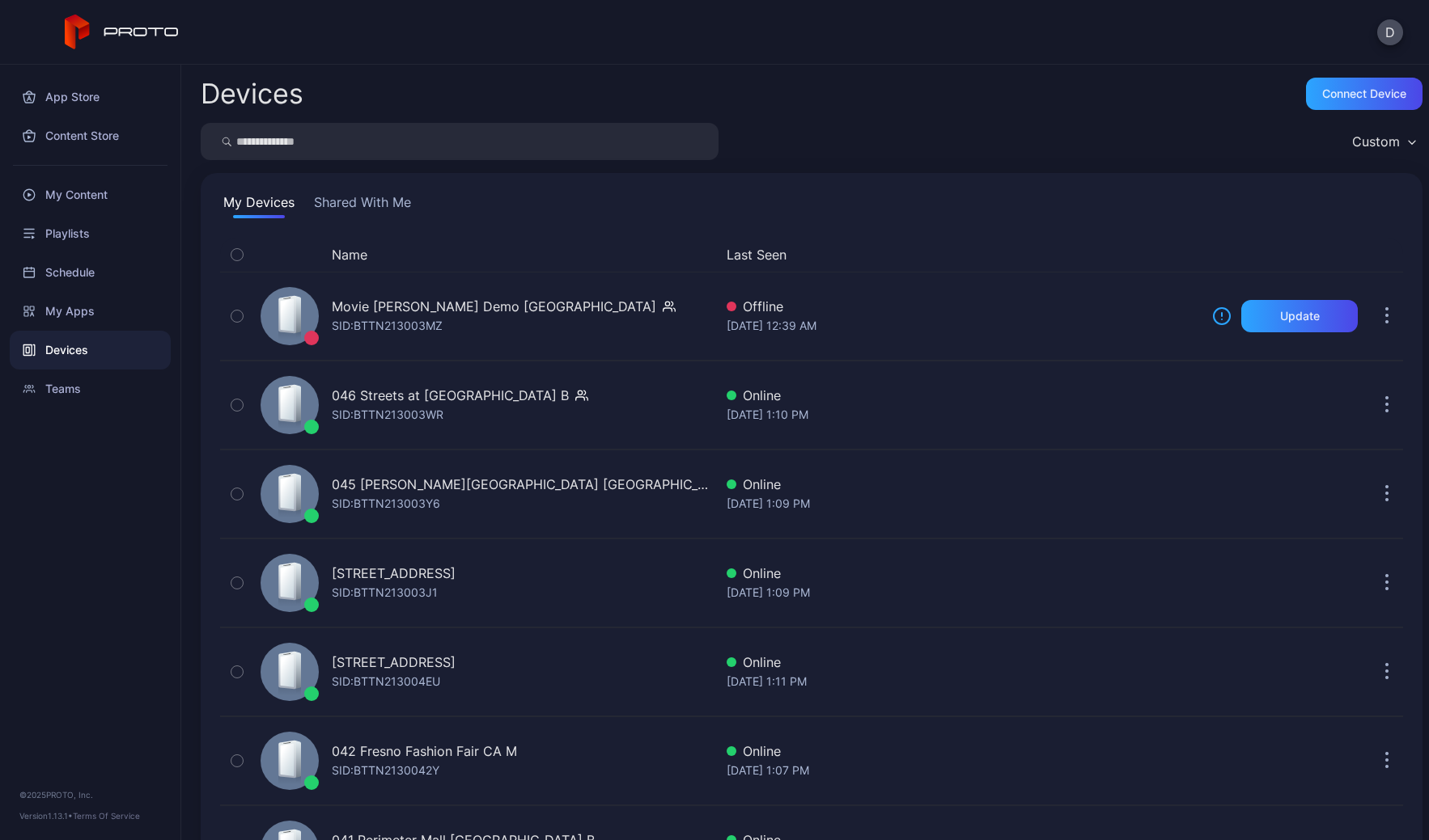
scroll to position [1111, 0]
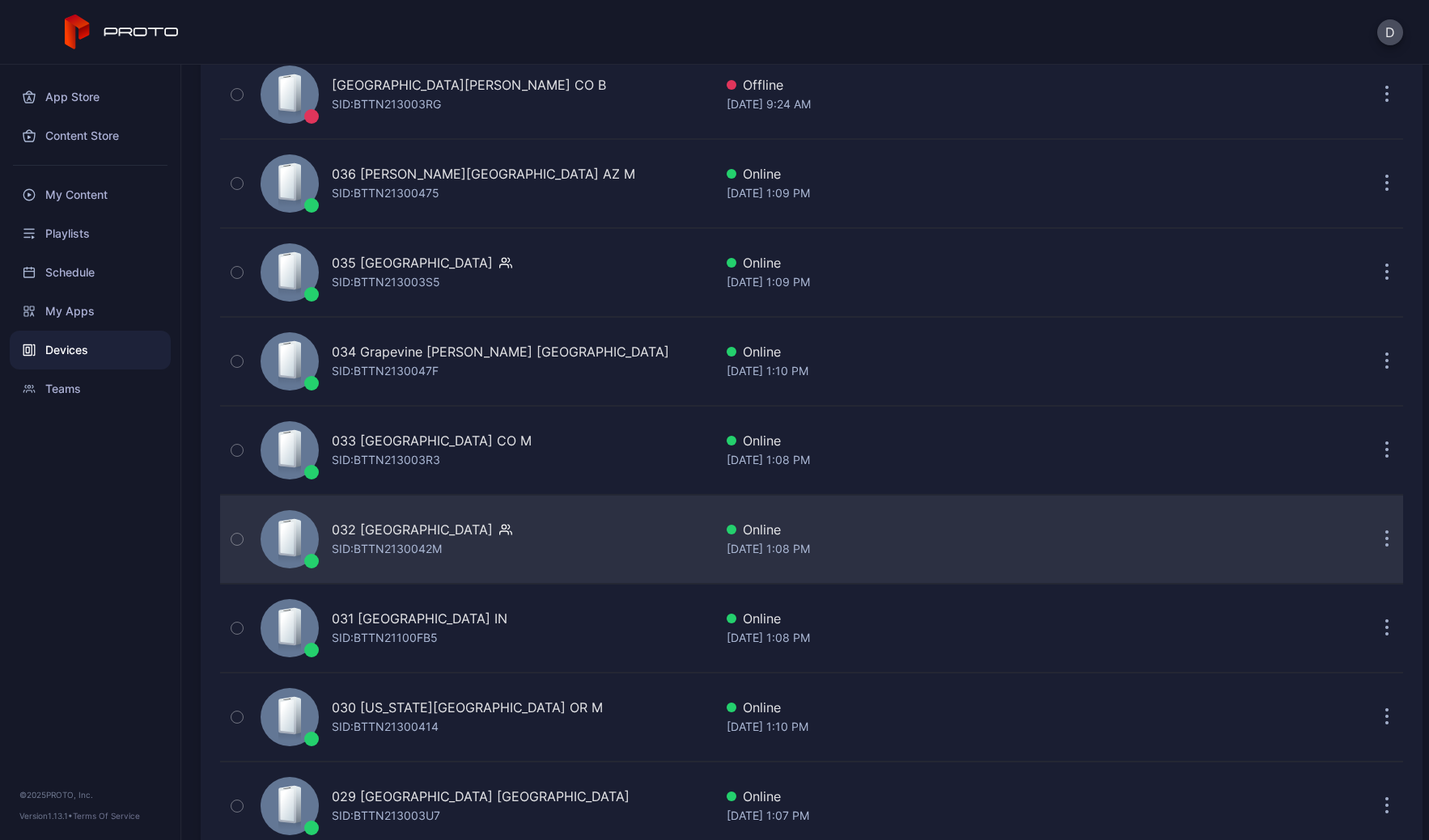
click at [528, 533] on div "032 [GEOGRAPHIC_DATA] SID: BTTN2130042M" at bounding box center [484, 539] width 459 height 81
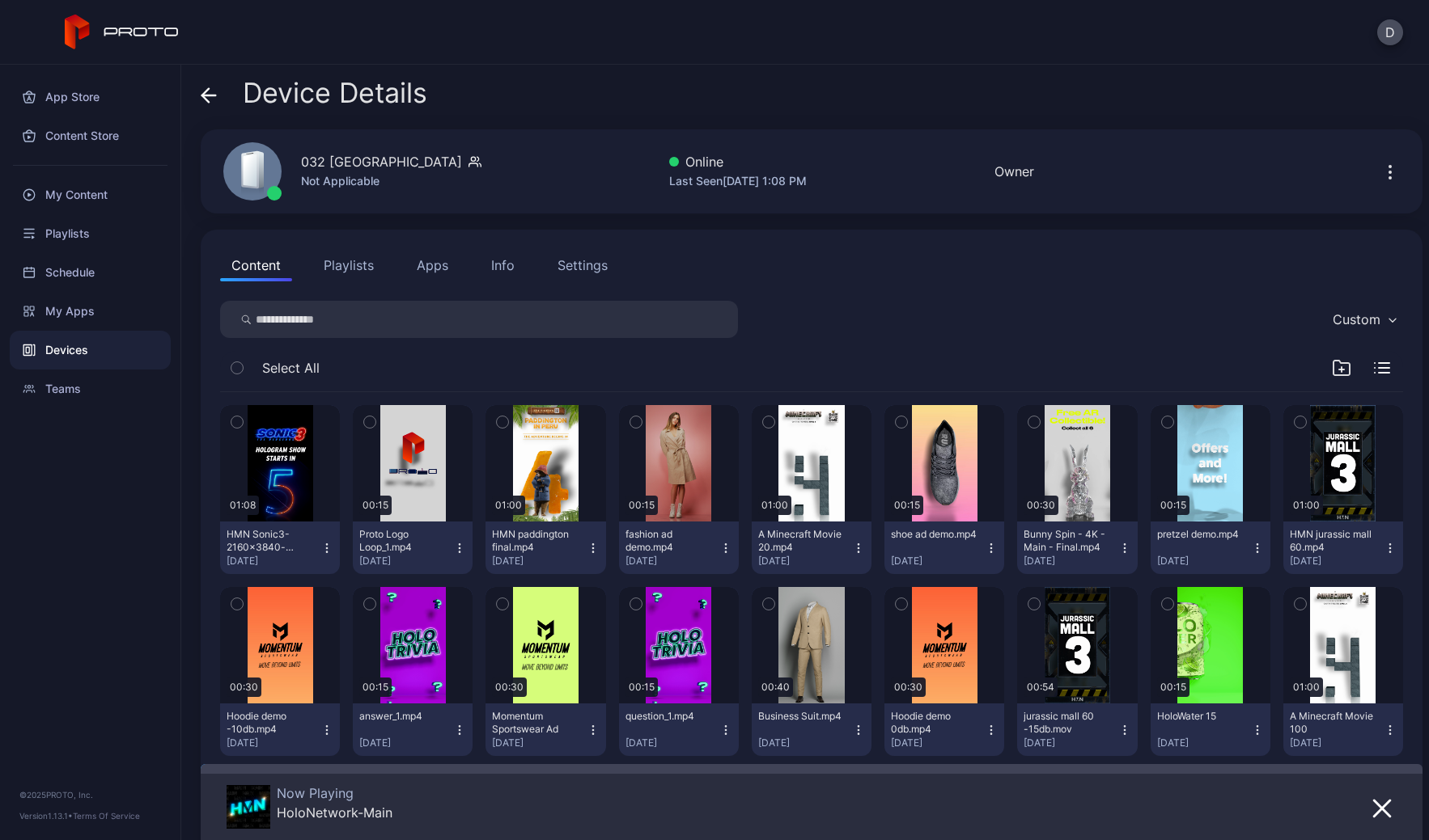
click at [210, 96] on icon at bounding box center [208, 96] width 14 height 0
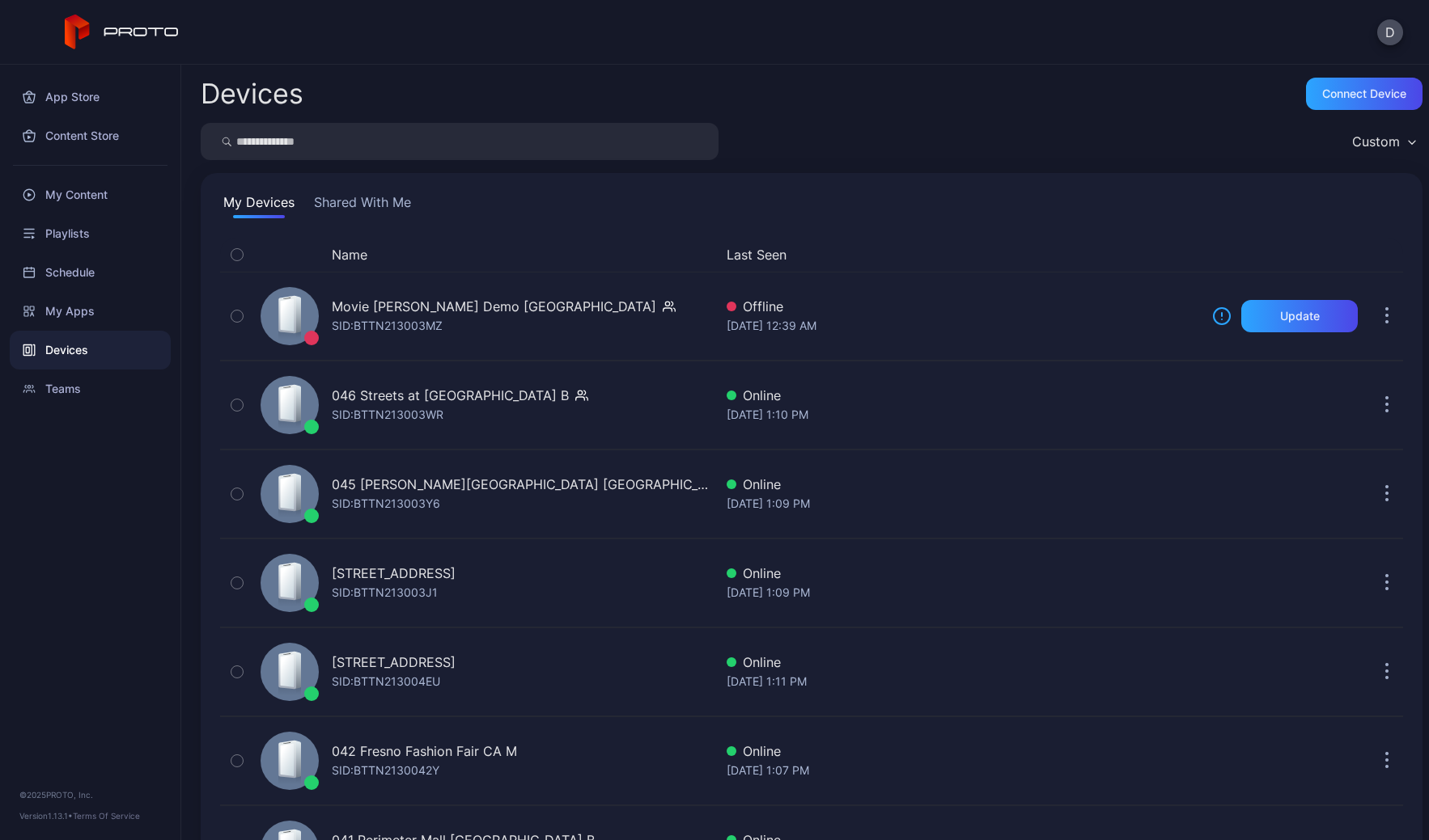
scroll to position [1111, 0]
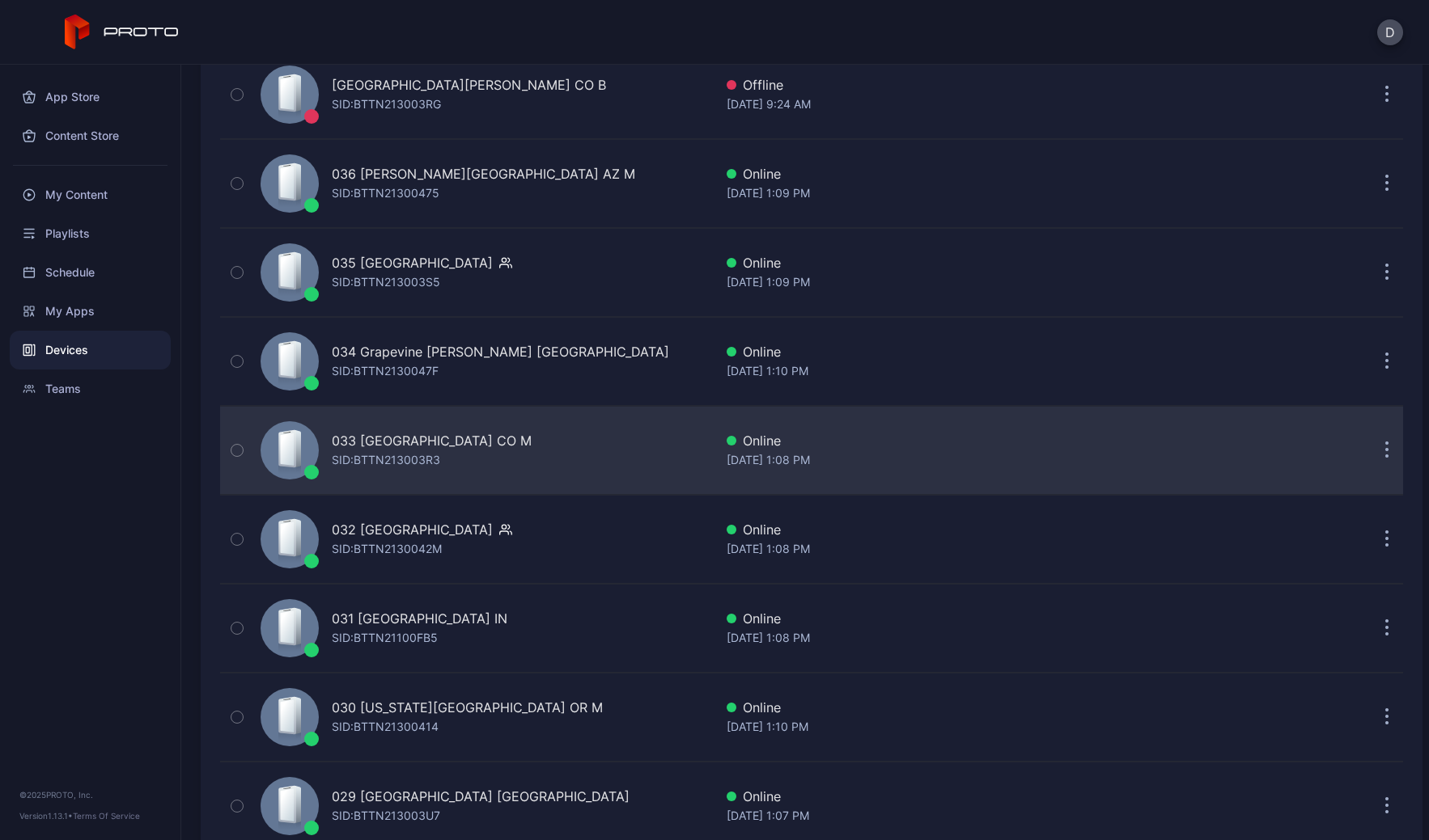
click at [538, 454] on div "033 FlatIron Crossing CO M SID: BTTN213003R3" at bounding box center [484, 450] width 459 height 81
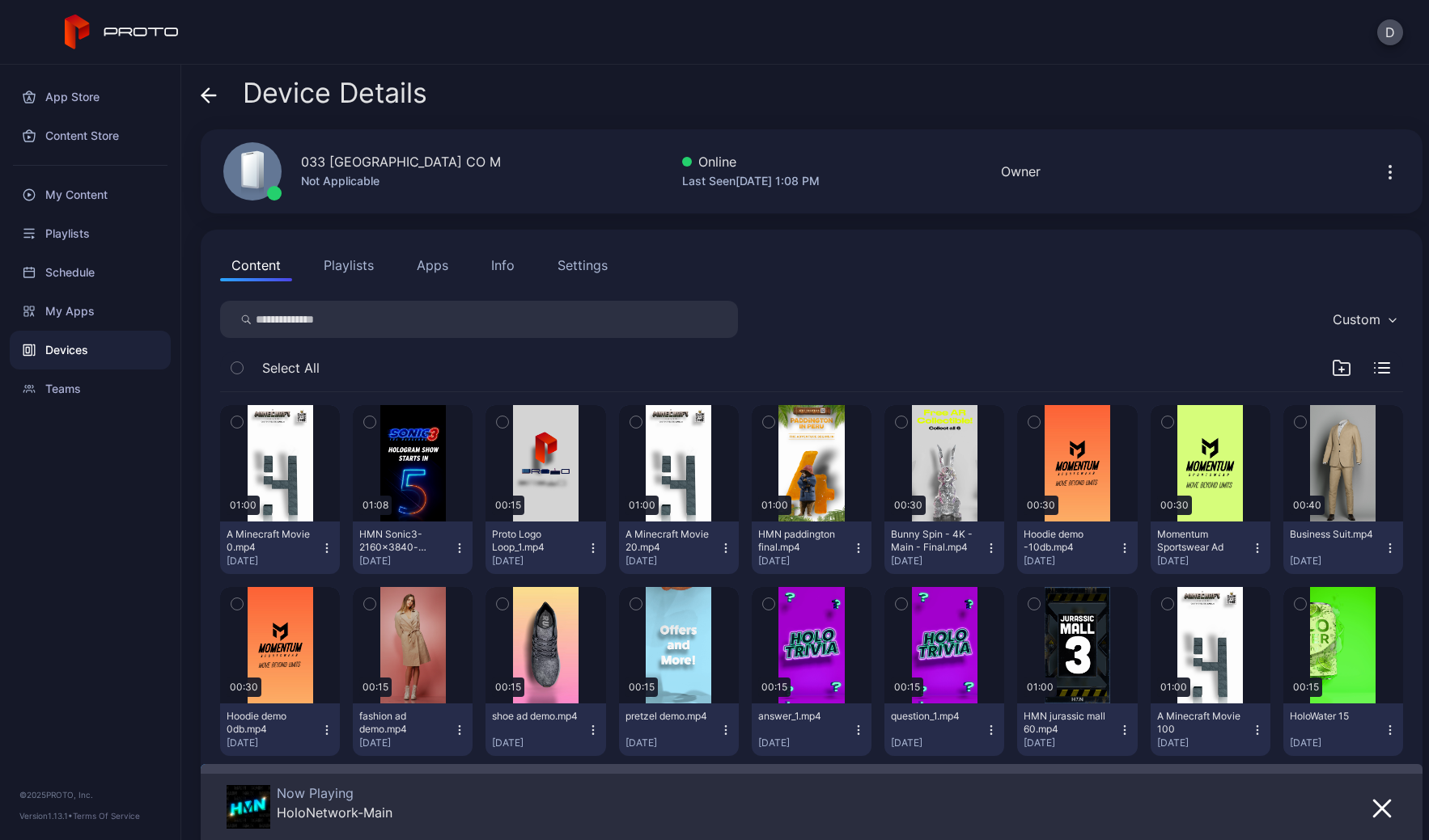
click at [208, 93] on icon at bounding box center [208, 96] width 16 height 16
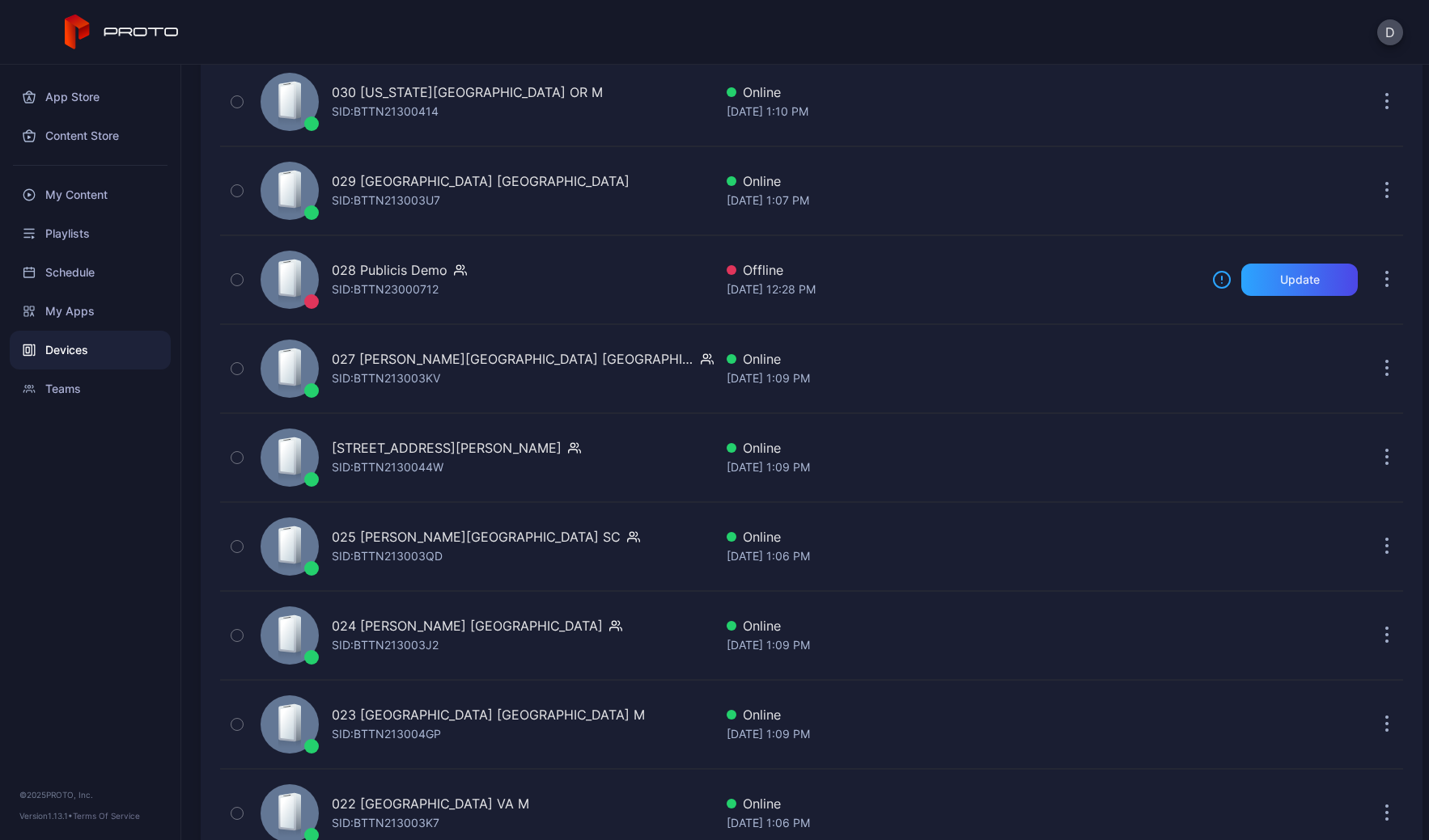
scroll to position [2296, 0]
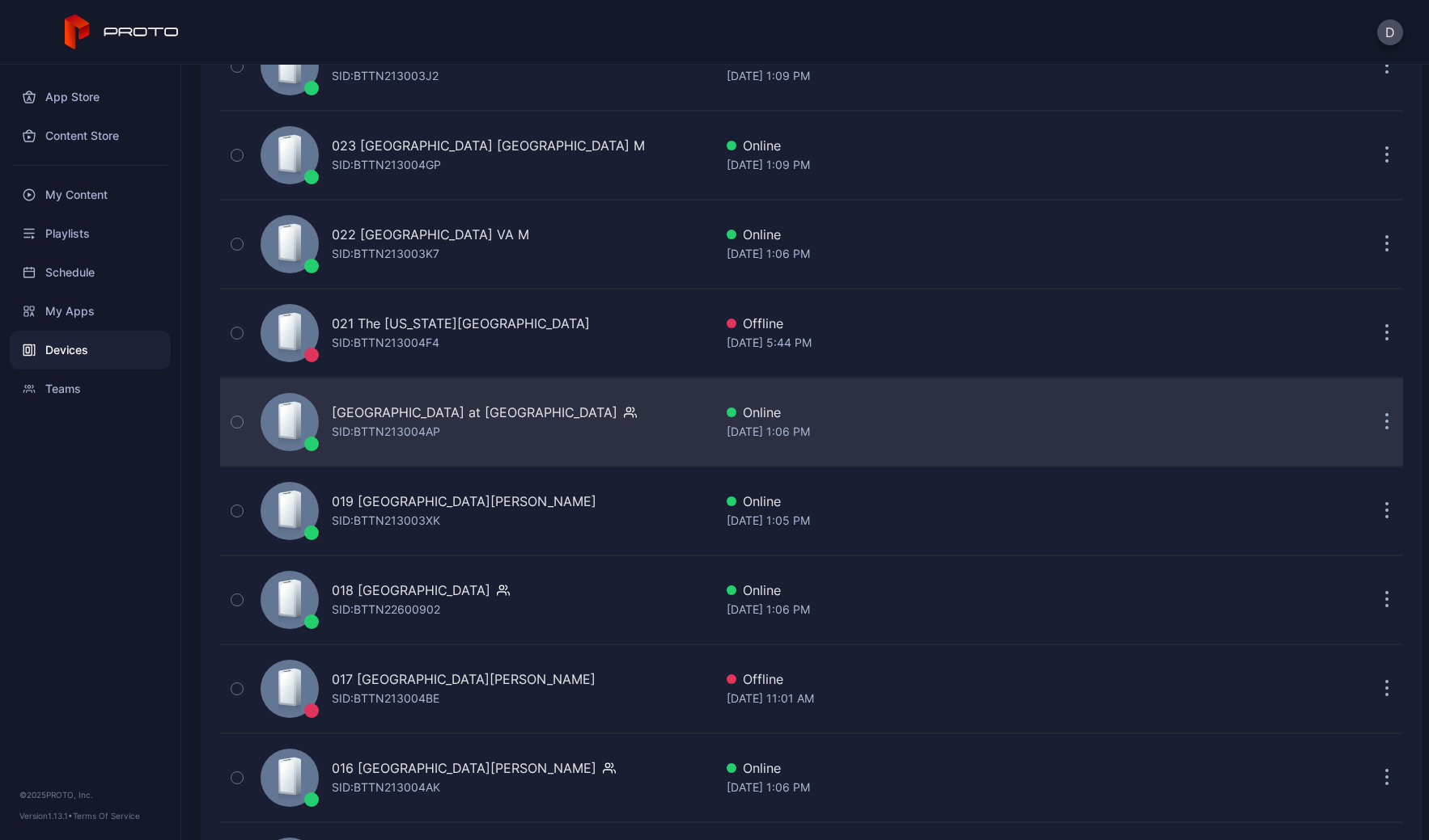
click at [410, 427] on div "SID: BTTN213004AP" at bounding box center [386, 432] width 109 height 20
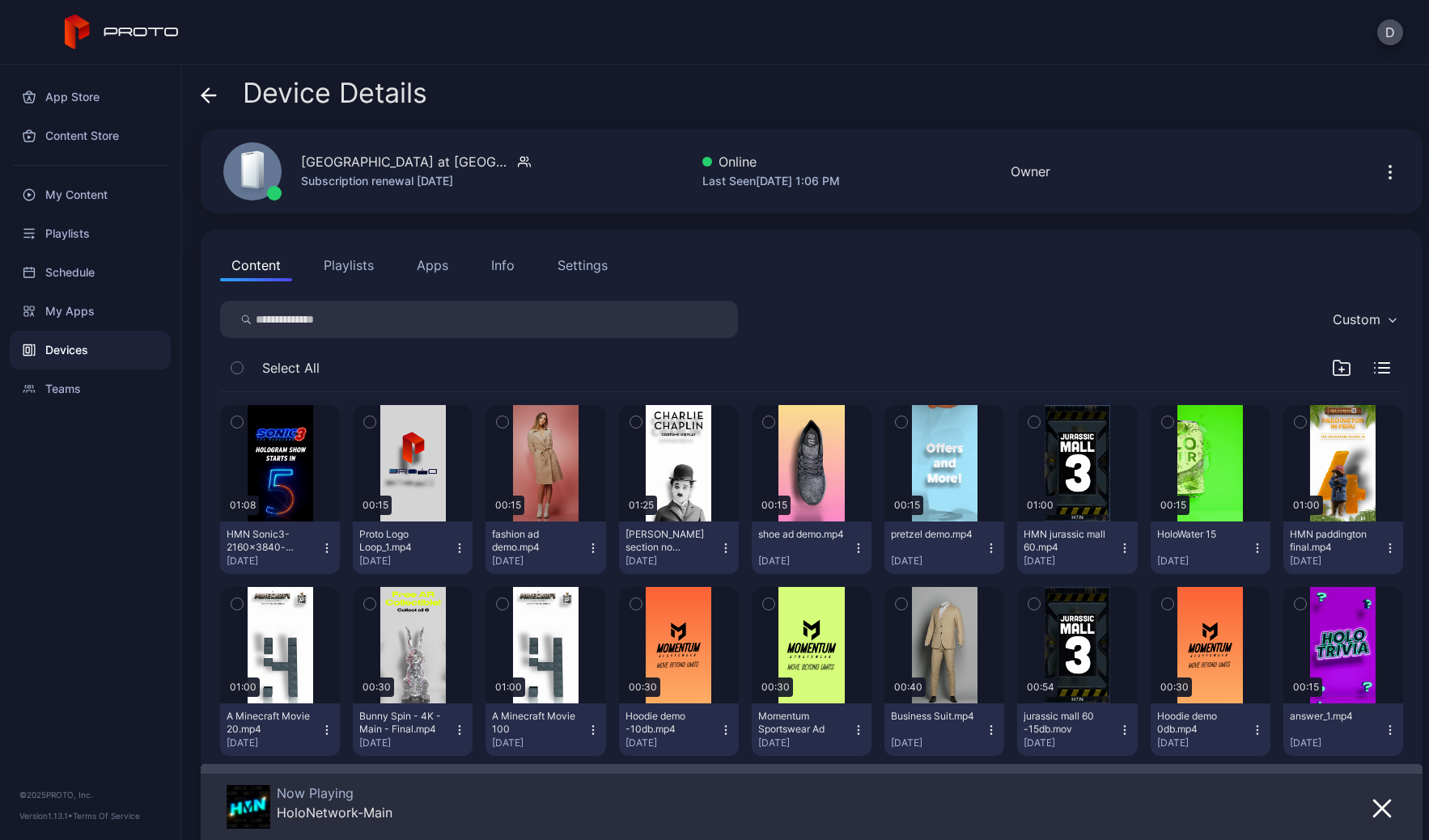
click at [213, 97] on icon at bounding box center [208, 96] width 16 height 16
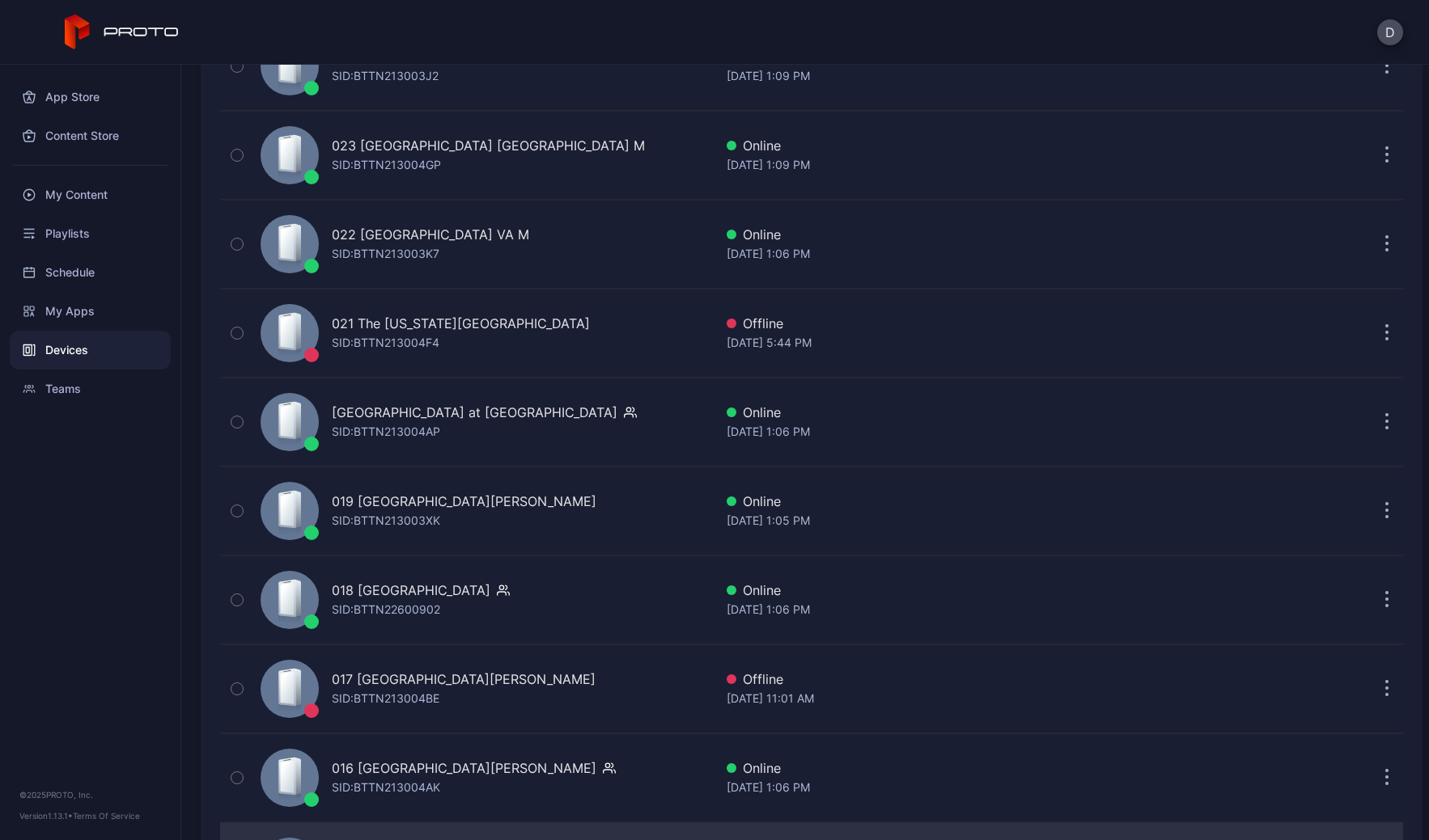
scroll to position [2900, 0]
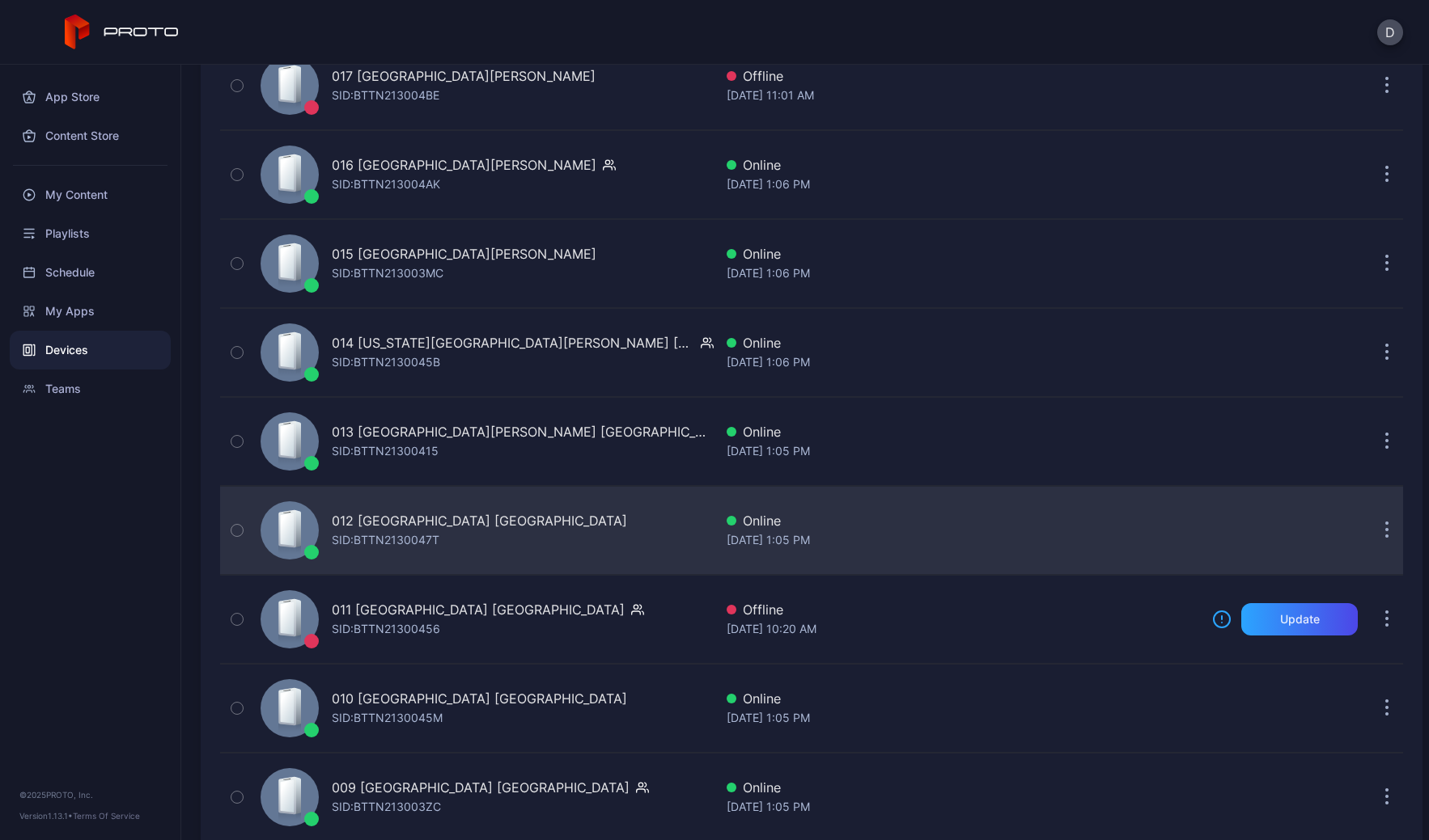
click at [421, 509] on div "012 [GEOGRAPHIC_DATA] [GEOGRAPHIC_DATA] SID: BTTN2130047T" at bounding box center [484, 530] width 459 height 81
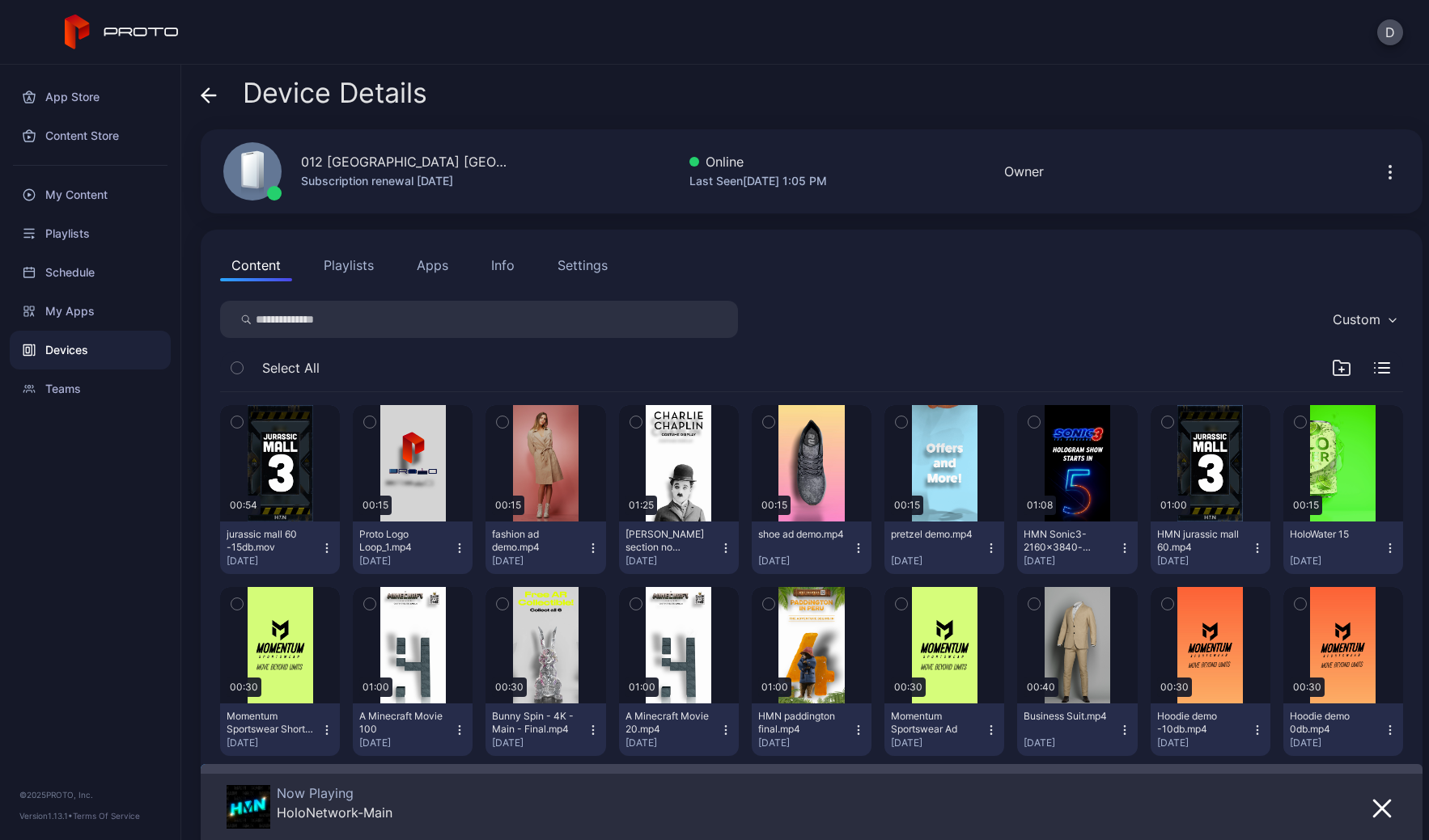
click at [205, 96] on icon at bounding box center [208, 96] width 14 height 0
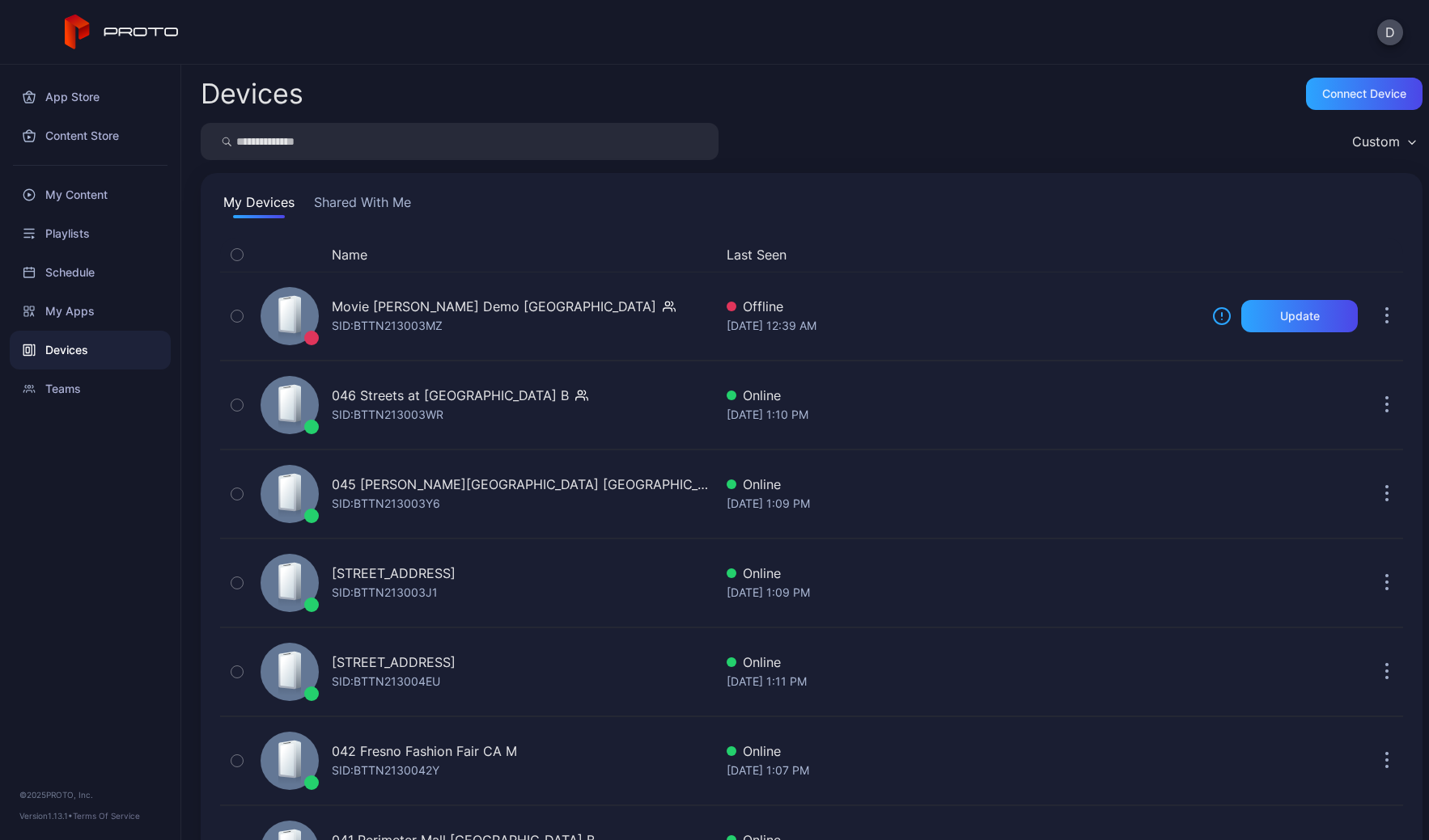
scroll to position [2900, 0]
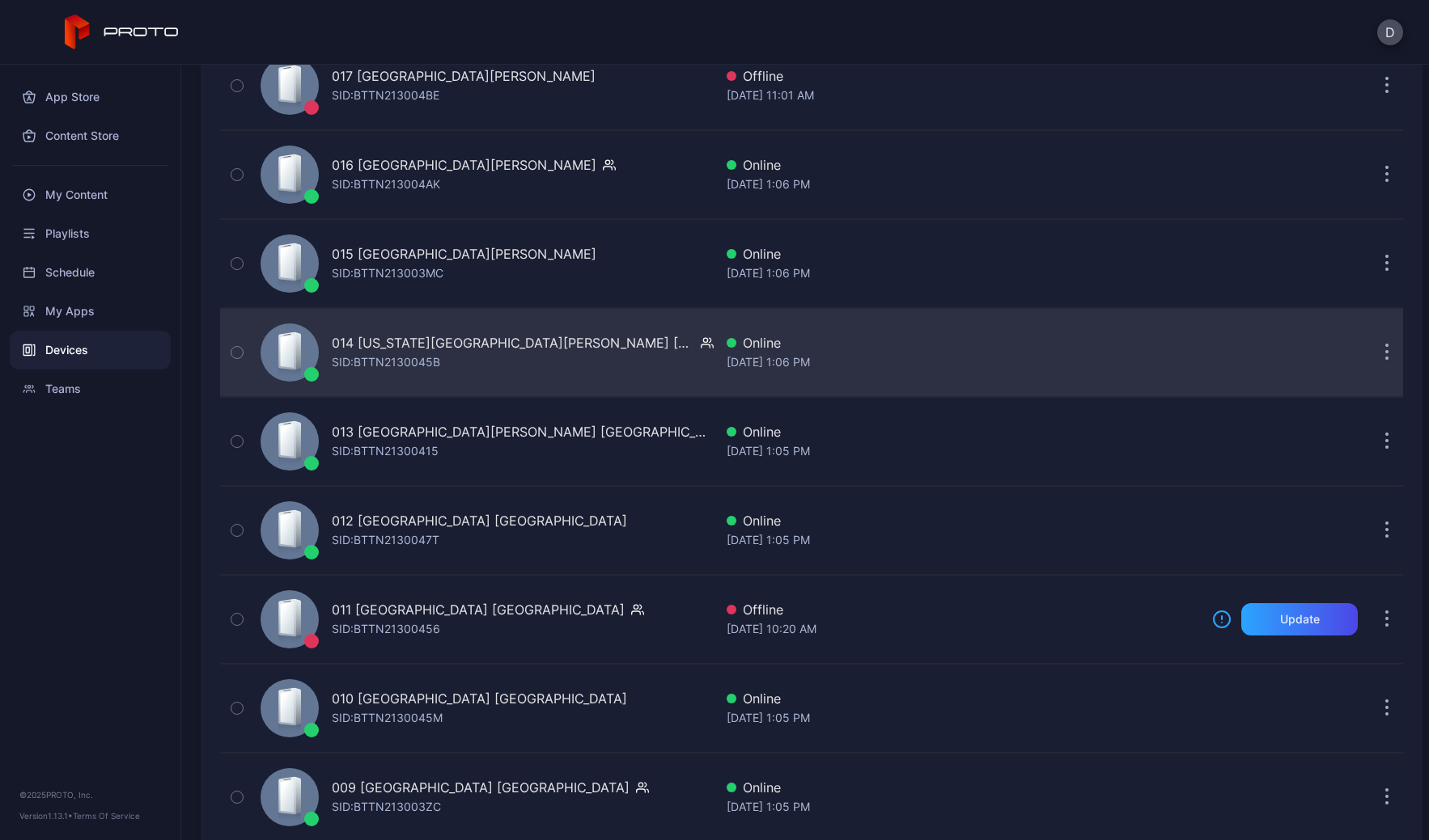
click at [529, 372] on div "014 [US_STATE] [PERSON_NAME] AZ [PERSON_NAME]: BTTN2130045B" at bounding box center [484, 352] width 459 height 81
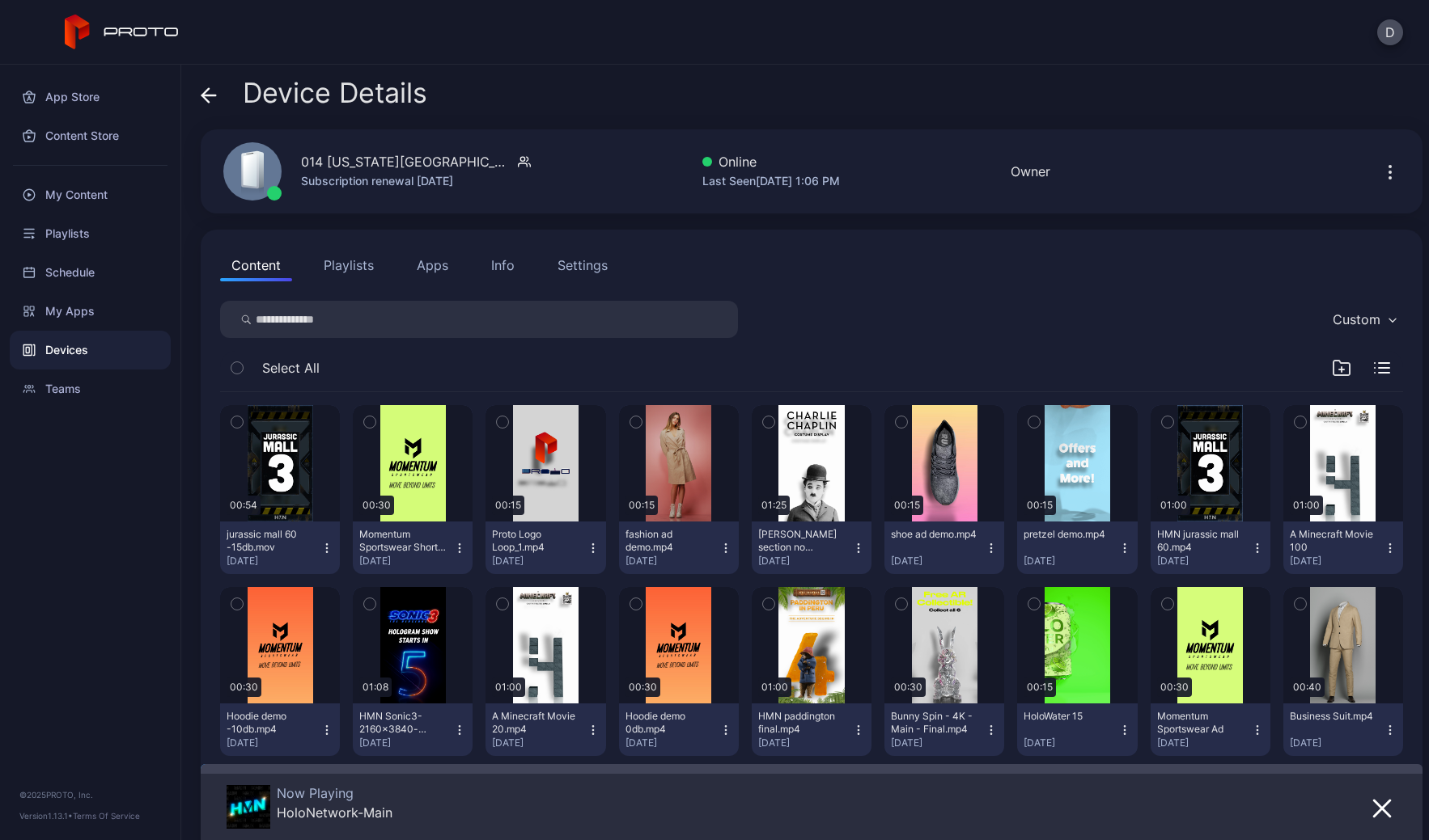
click at [206, 91] on icon at bounding box center [205, 95] width 7 height 14
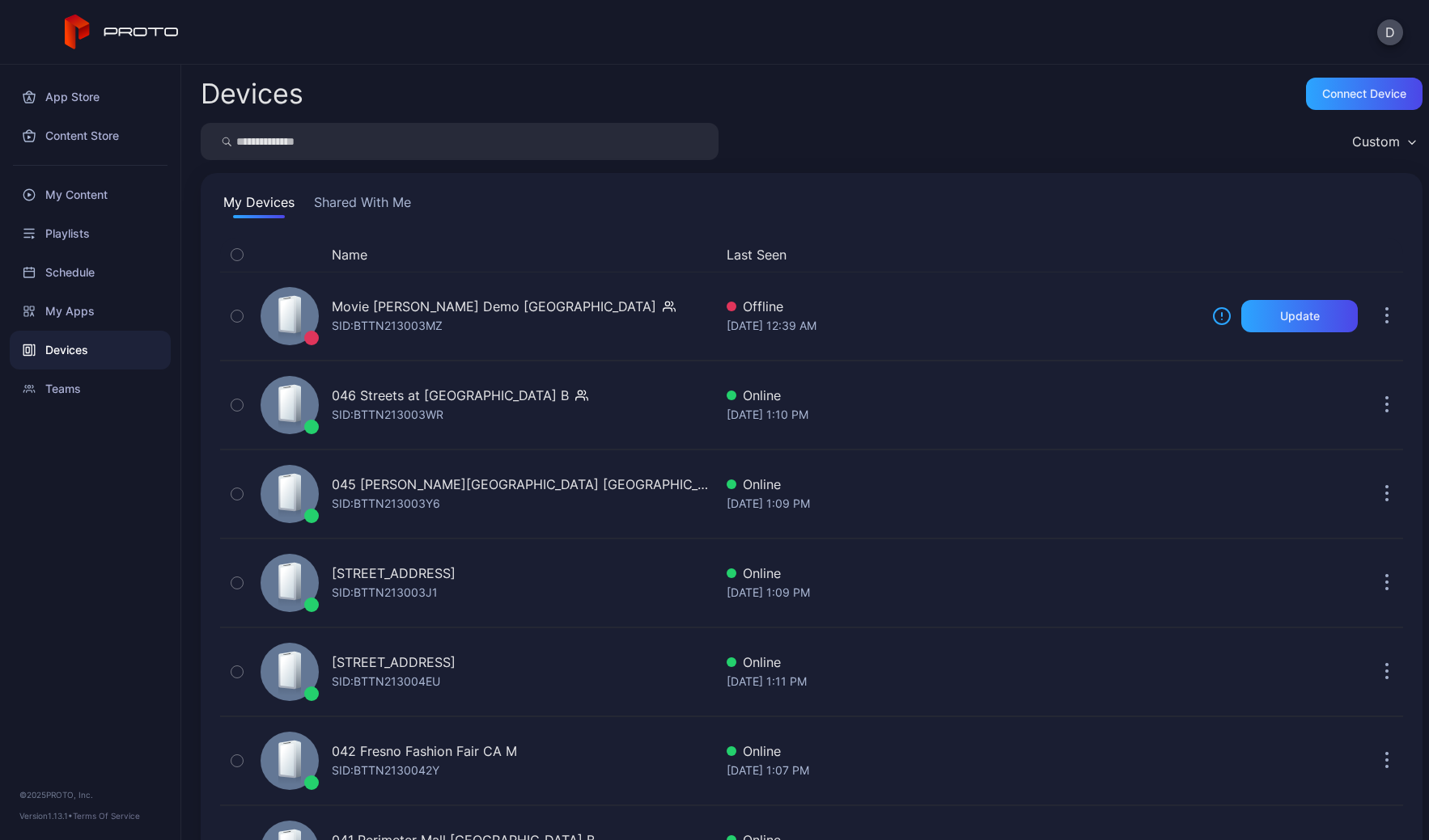
scroll to position [2900, 0]
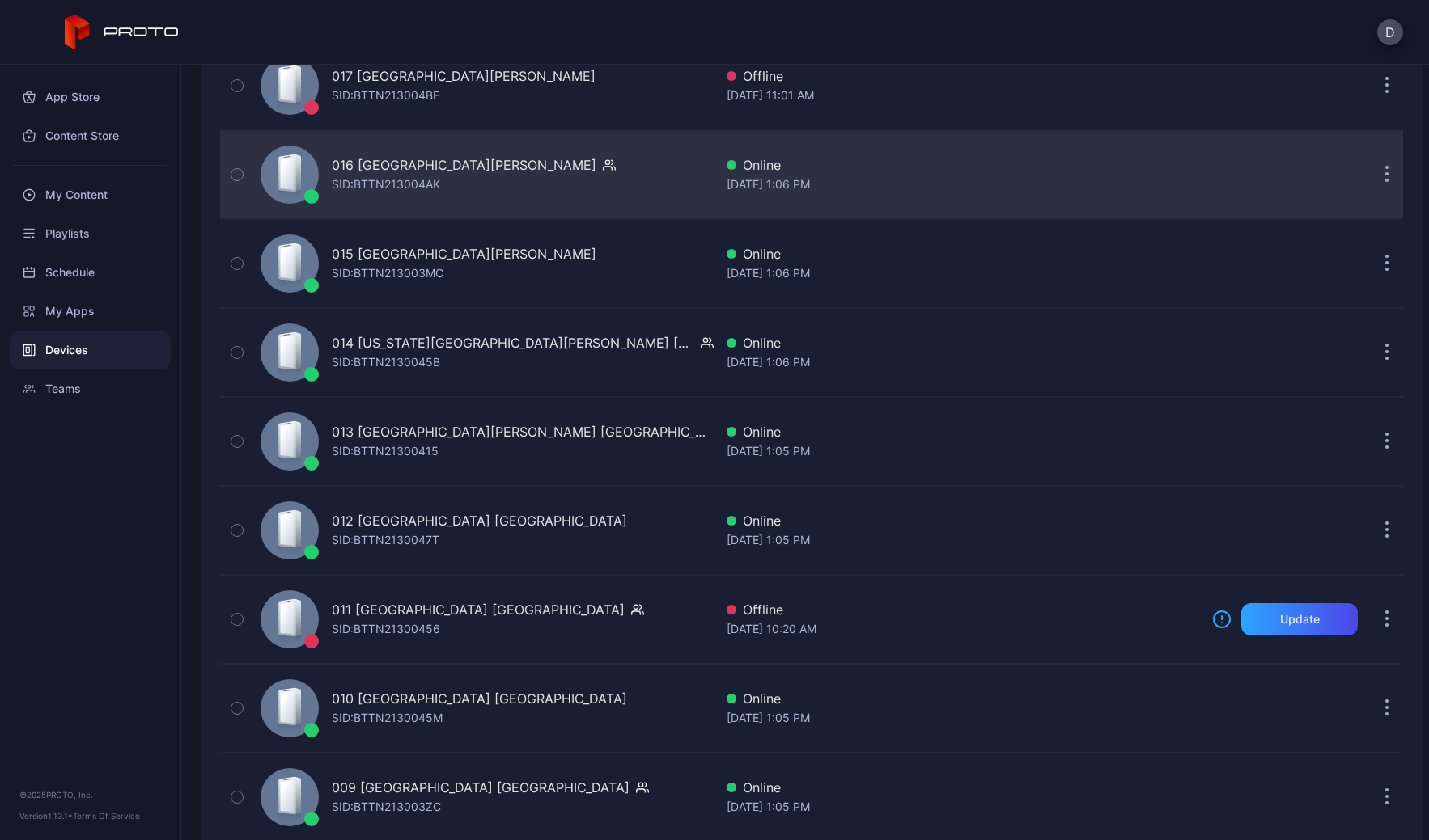
click at [482, 159] on div "016 [GEOGRAPHIC_DATA][PERSON_NAME] [PERSON_NAME]: BTTN213004AK" at bounding box center [484, 174] width 459 height 81
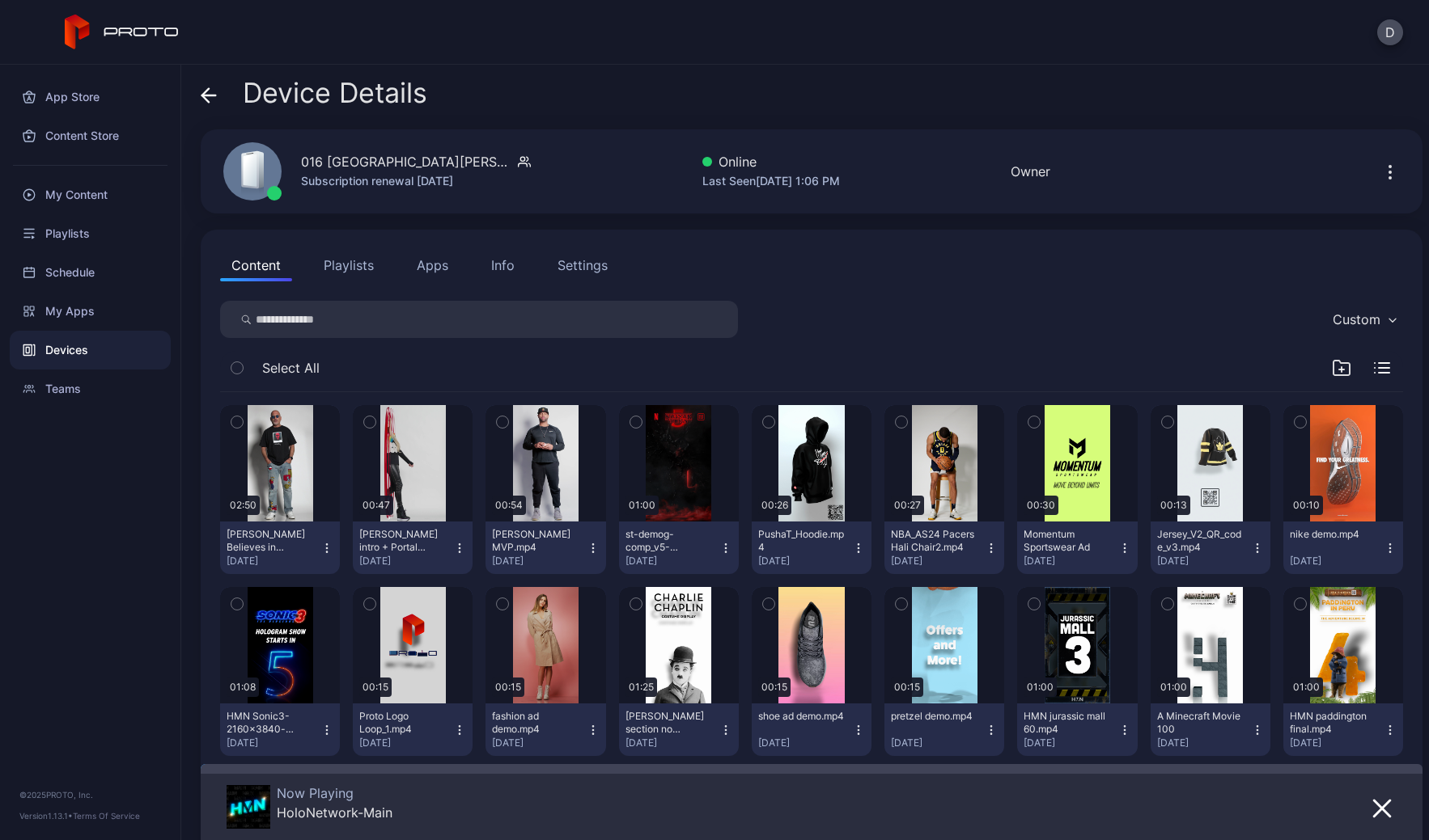
click at [204, 96] on icon at bounding box center [205, 95] width 7 height 14
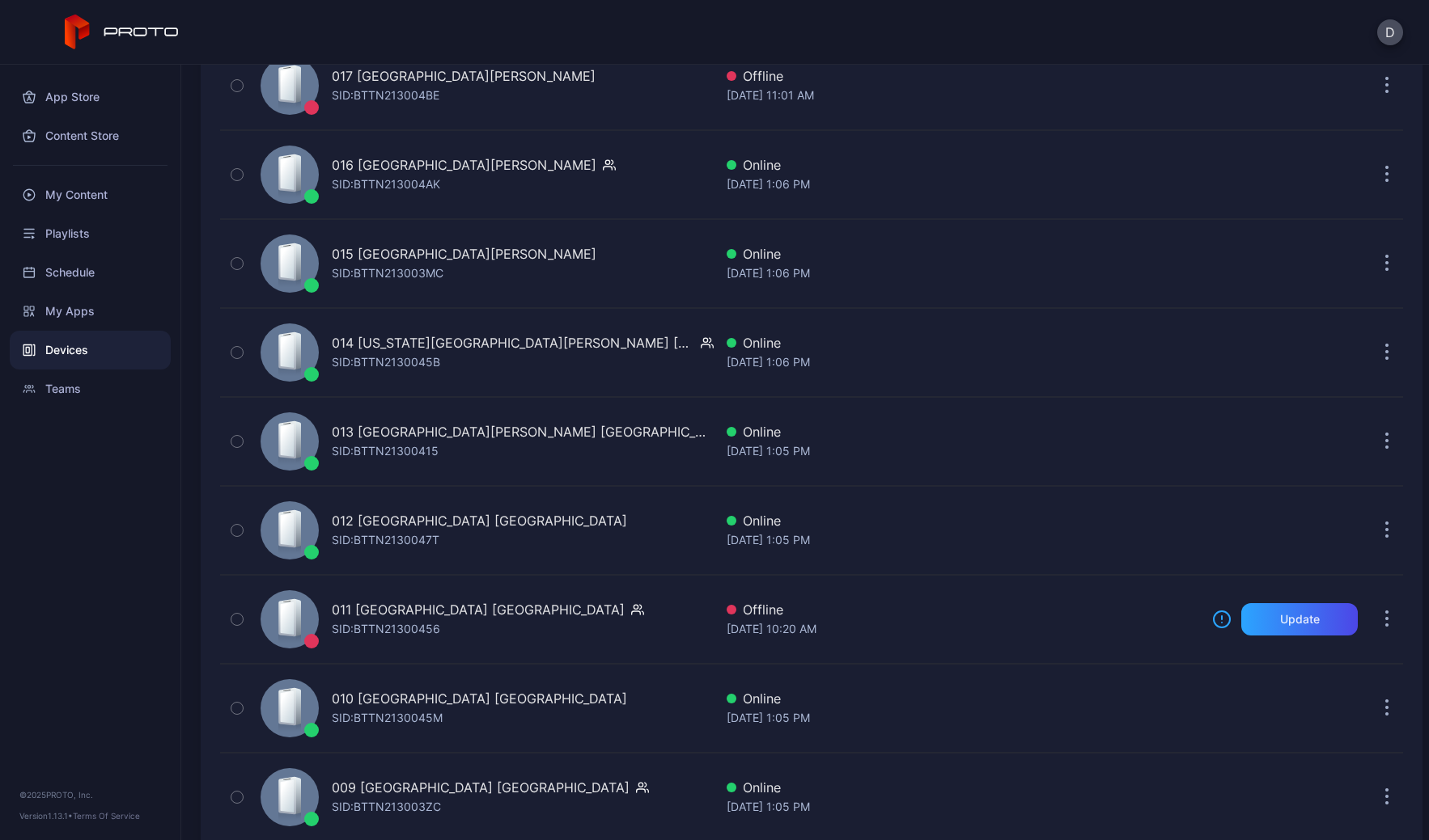
scroll to position [3540, 0]
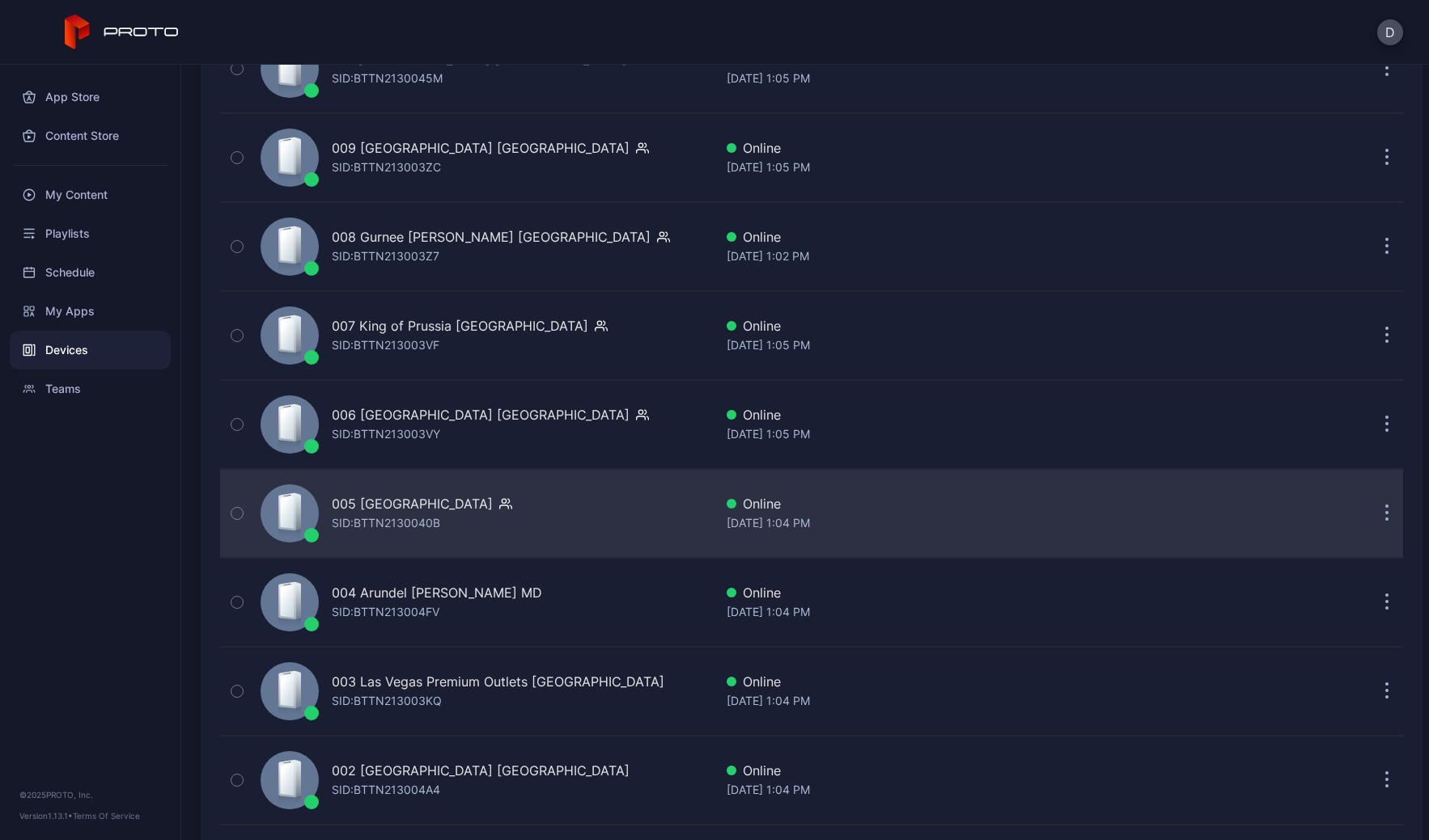
click at [539, 492] on div "005 [GEOGRAPHIC_DATA] SID: BTTN2130040B" at bounding box center [484, 513] width 459 height 81
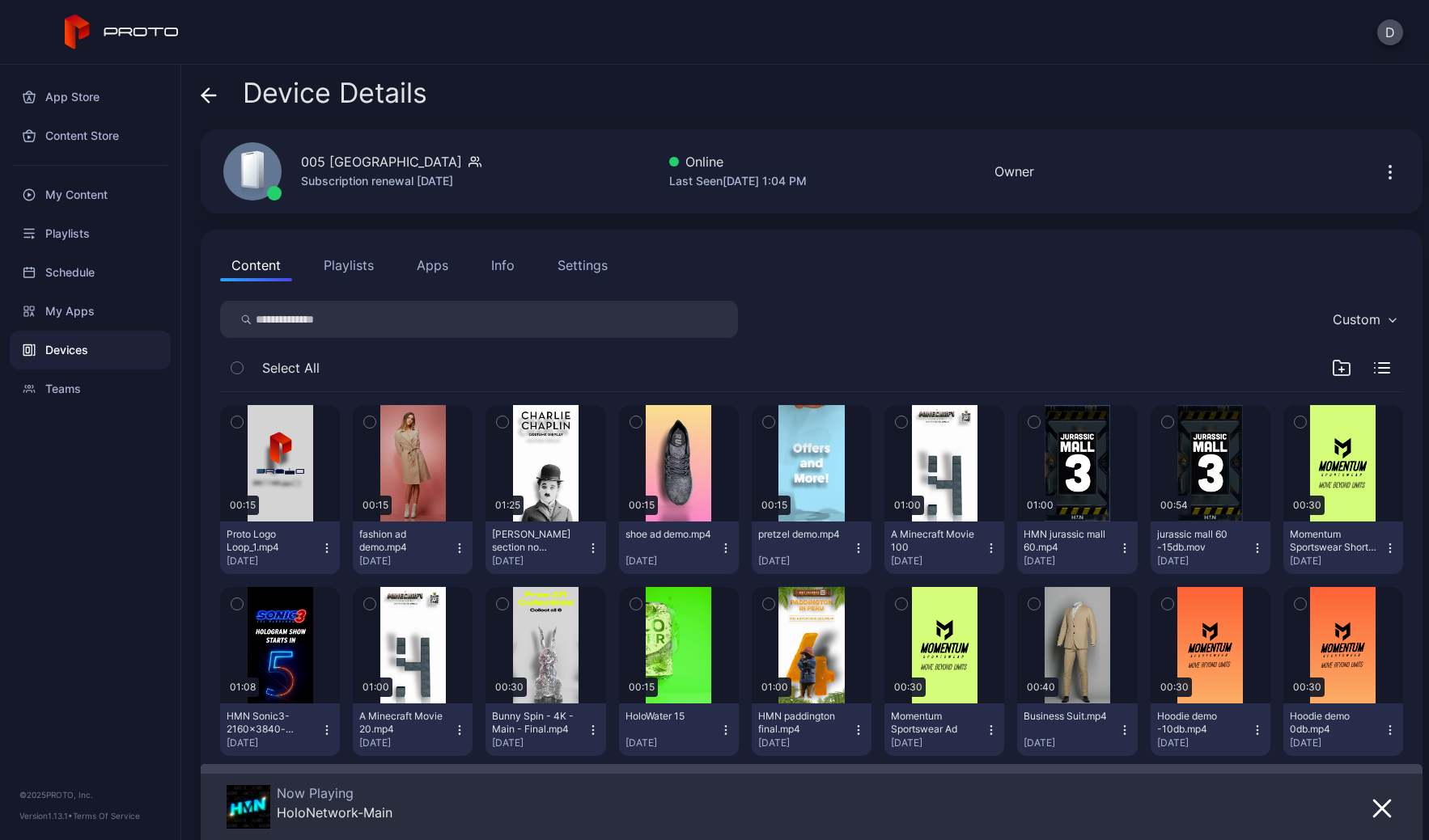
click at [203, 95] on icon at bounding box center [205, 95] width 7 height 14
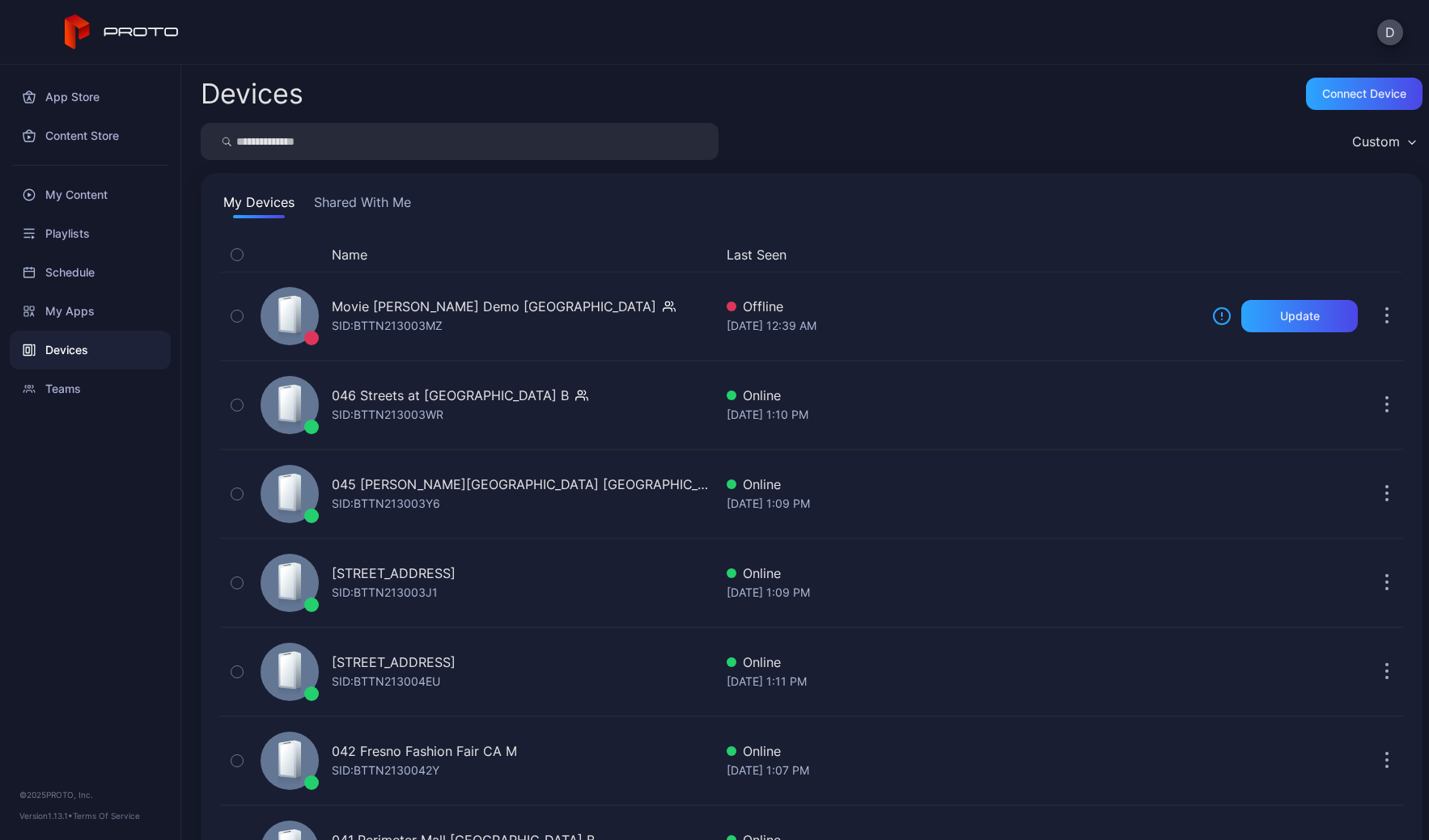
scroll to position [3540, 0]
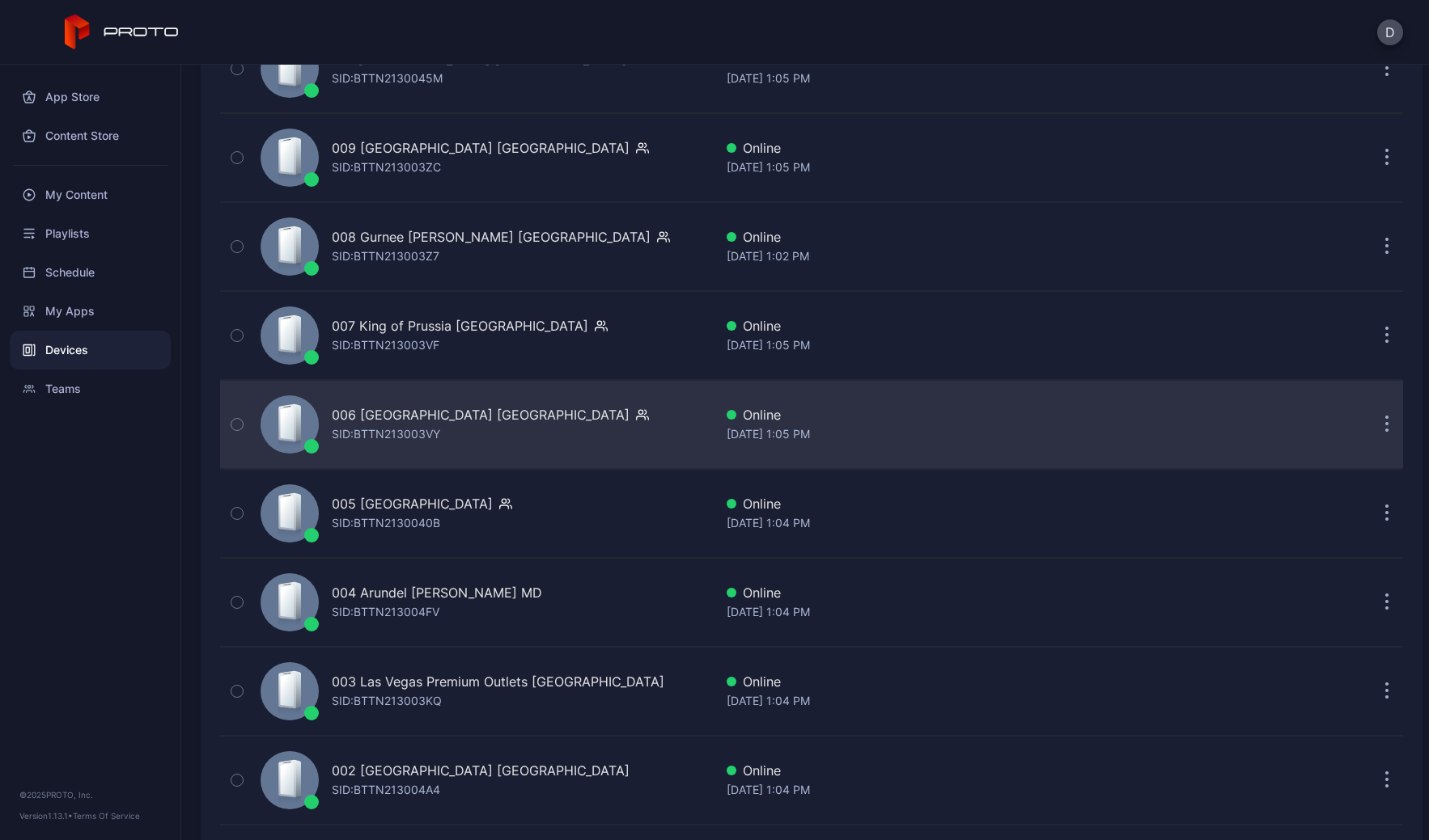
click at [552, 396] on div "006 [GEOGRAPHIC_DATA] SID: BTTN213003VY" at bounding box center [484, 424] width 459 height 81
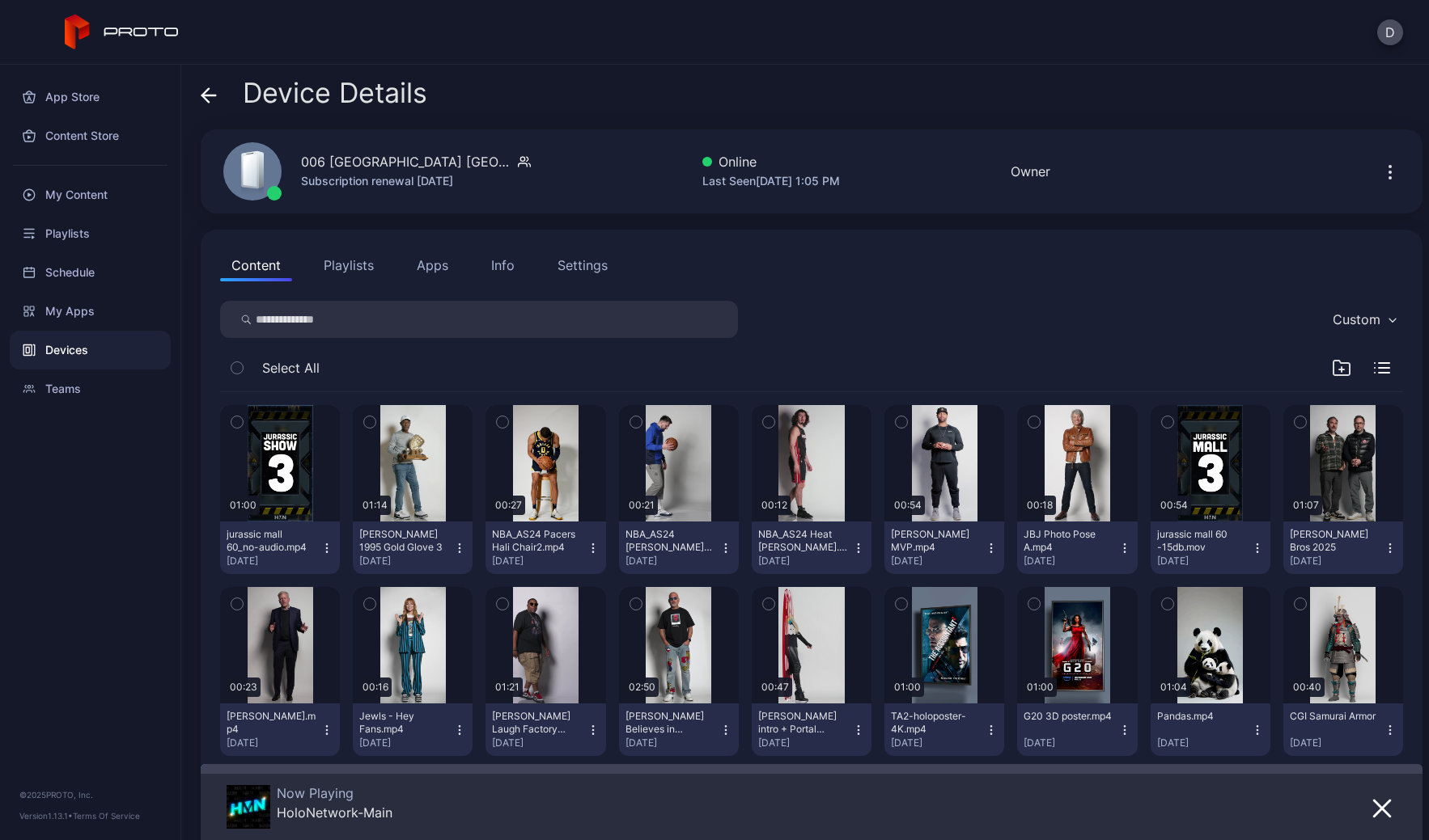
click at [211, 88] on icon at bounding box center [208, 96] width 16 height 16
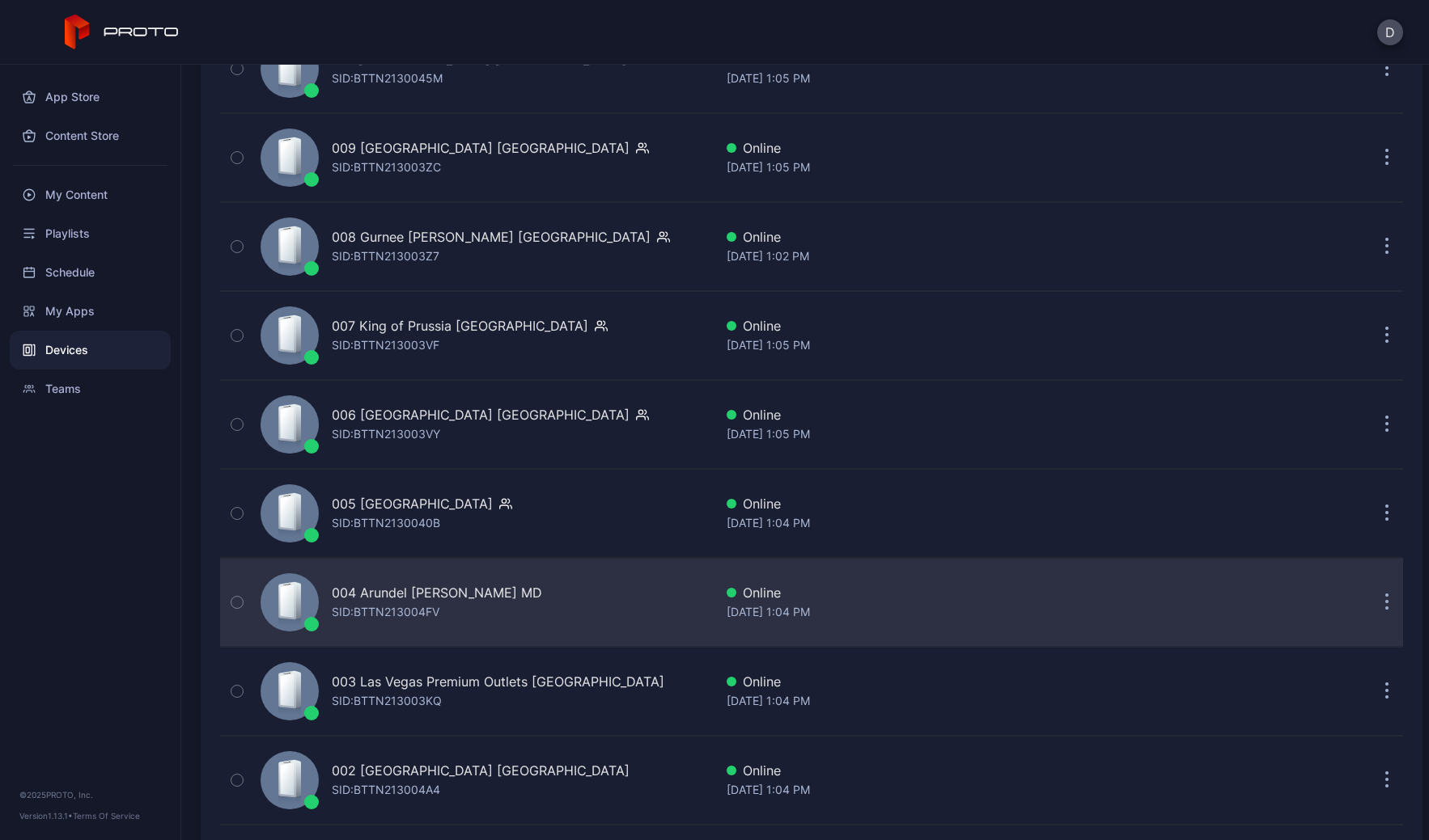
scroll to position [3734, 0]
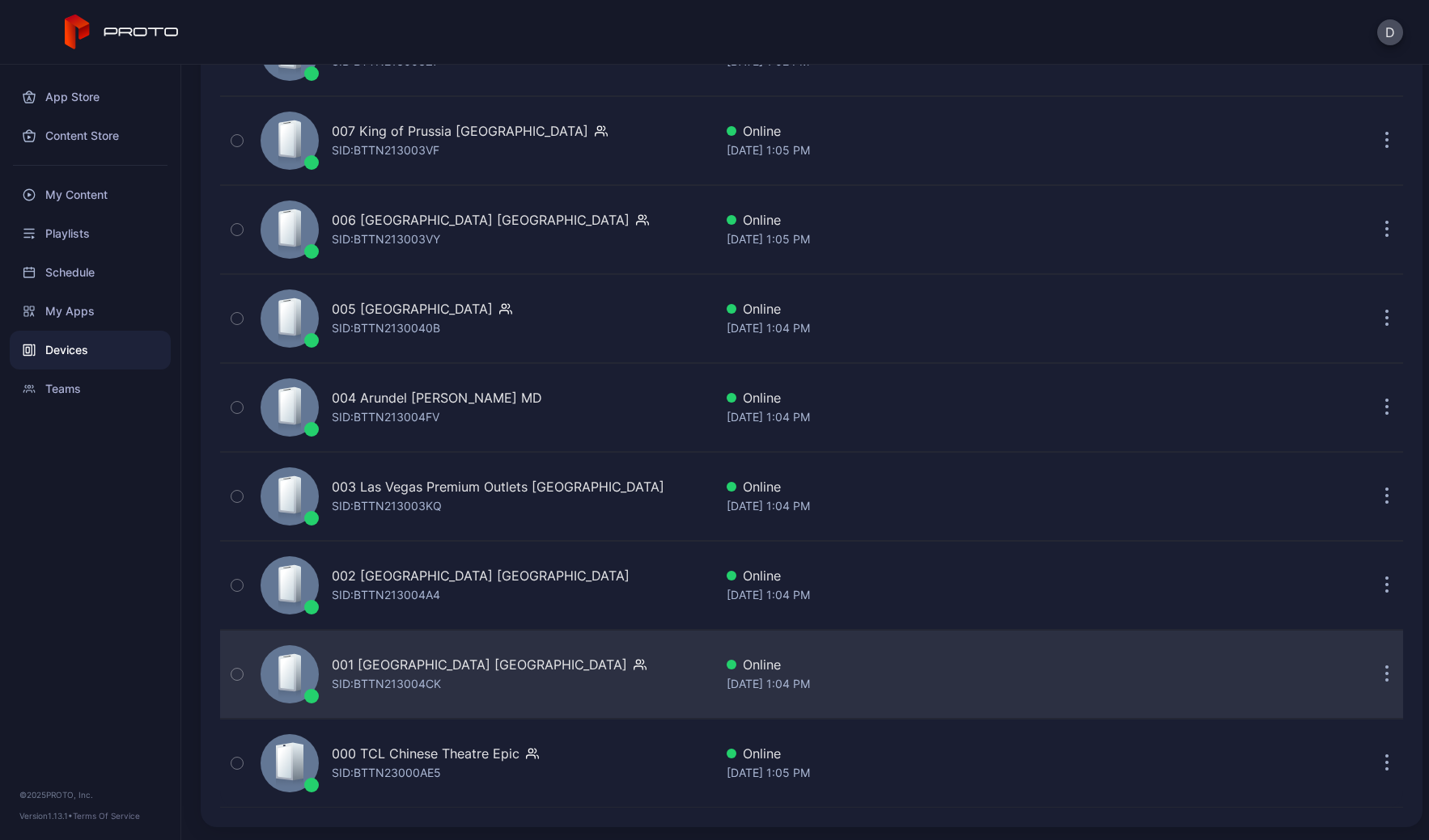
click at [596, 672] on div "001 Del Amo Fashion Center CA SID: BTTN213004CK" at bounding box center [484, 674] width 459 height 81
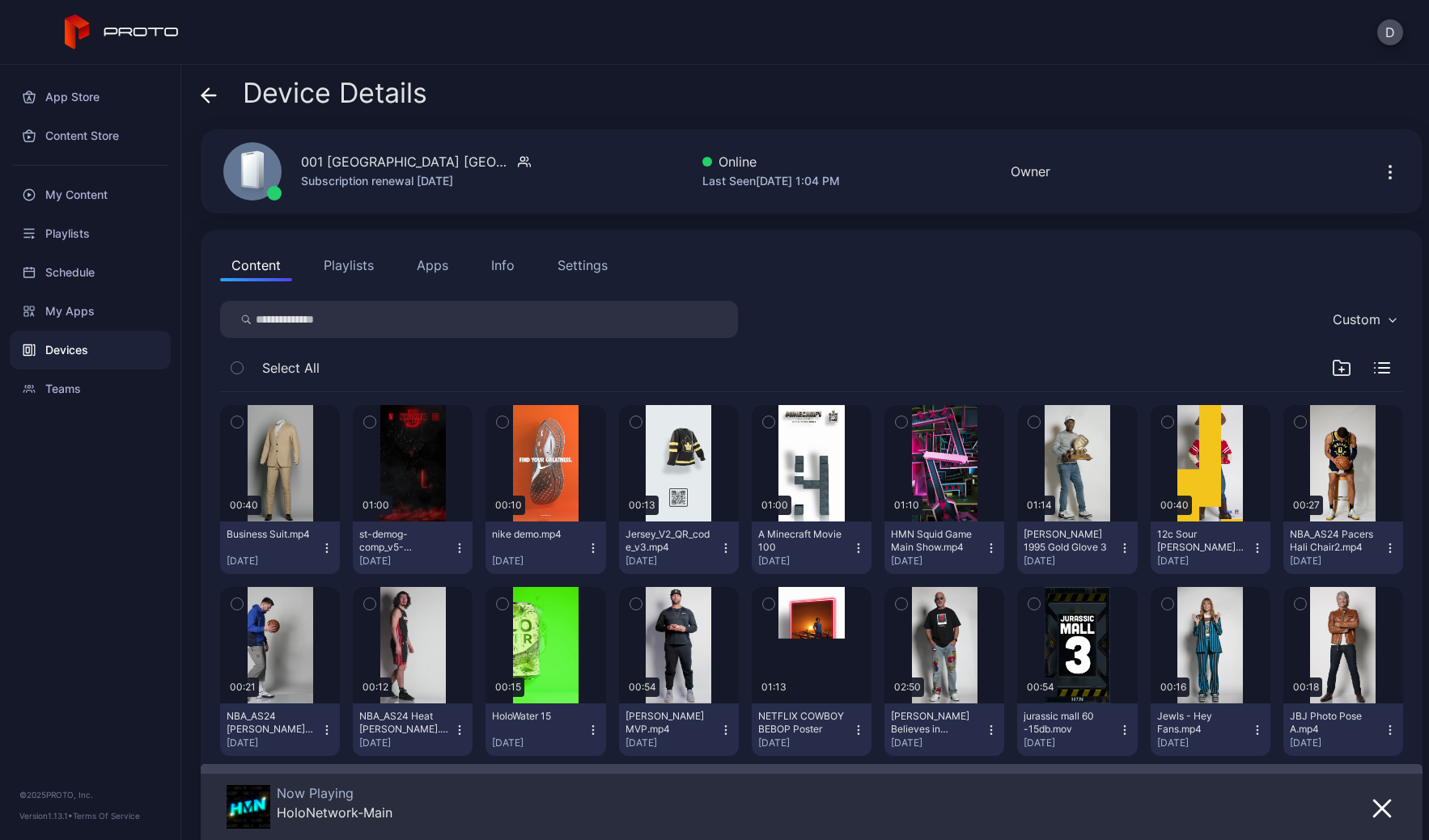
click at [204, 101] on icon at bounding box center [205, 95] width 7 height 14
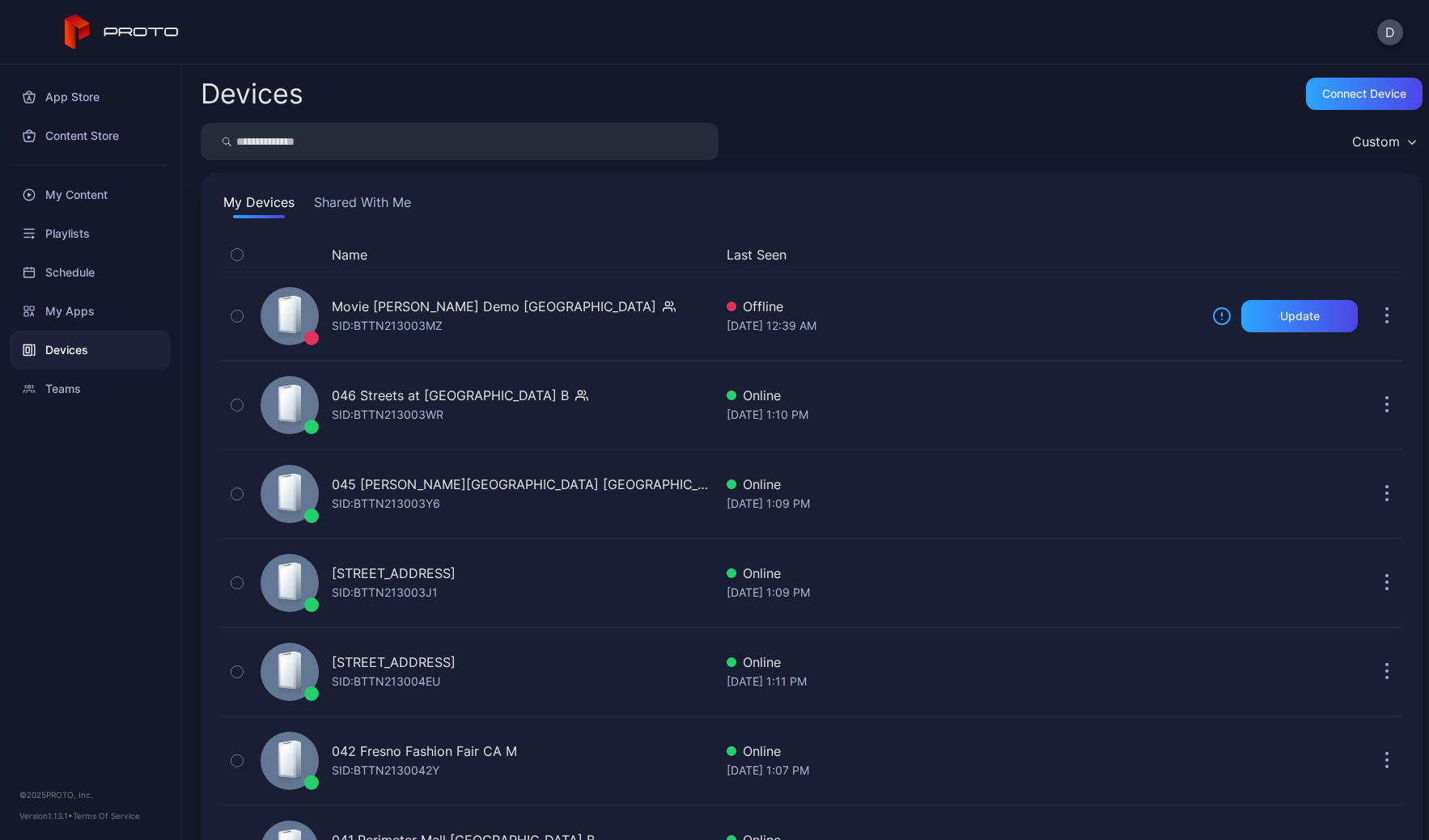
scroll to position [3734, 0]
